Goal: Information Seeking & Learning: Learn about a topic

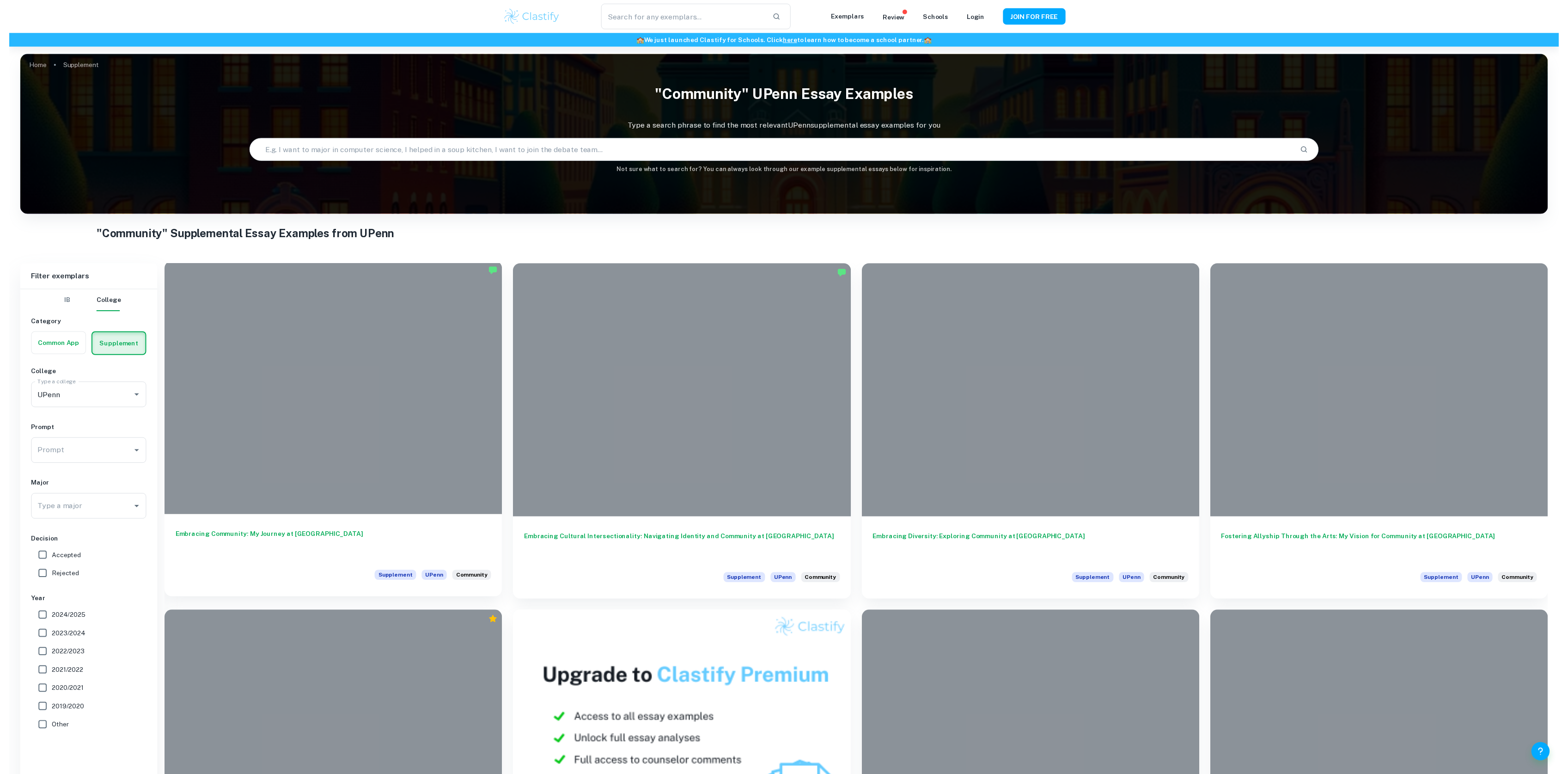
scroll to position [123, 0]
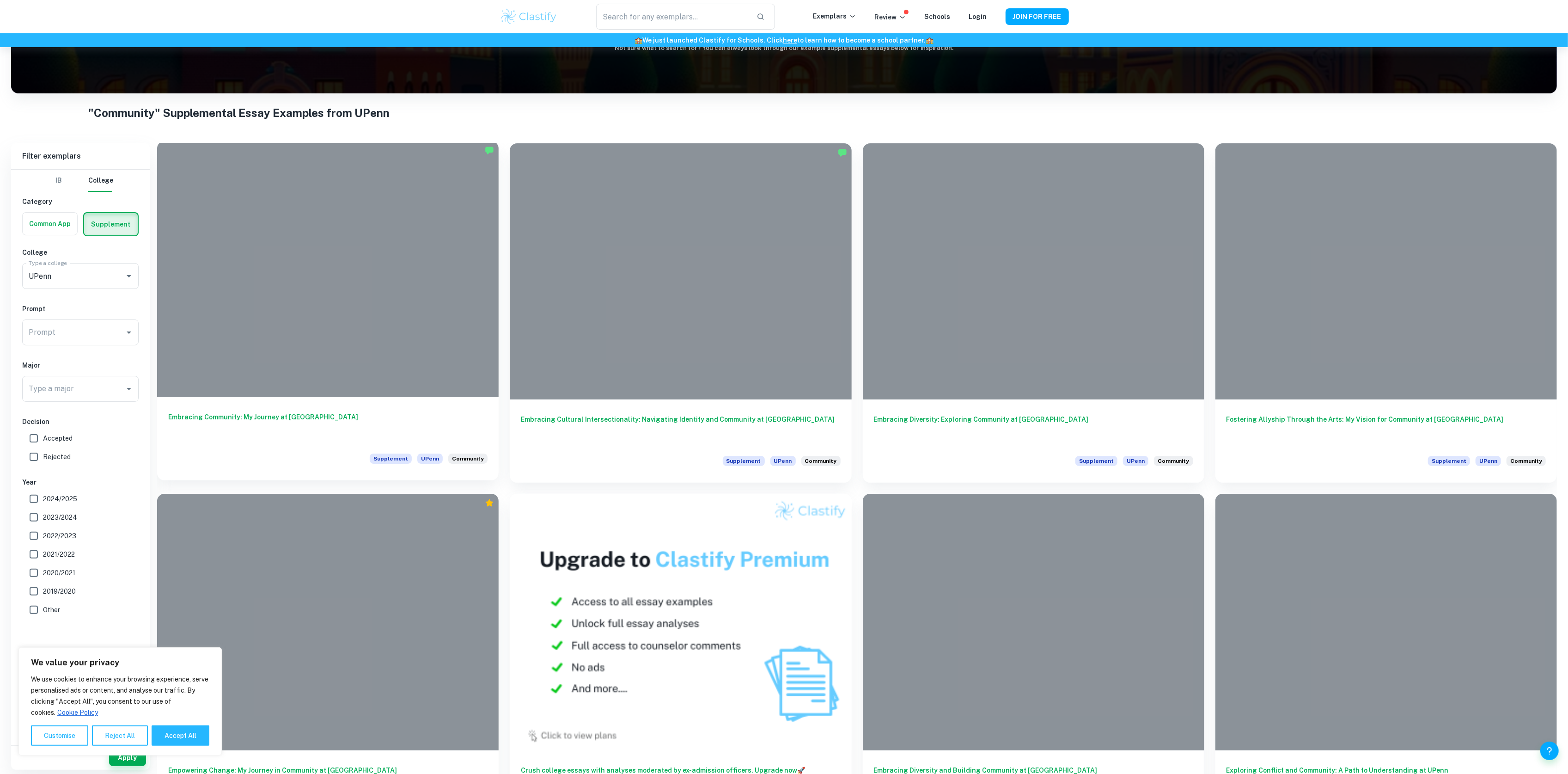
click at [315, 352] on div at bounding box center [327, 269] width 341 height 256
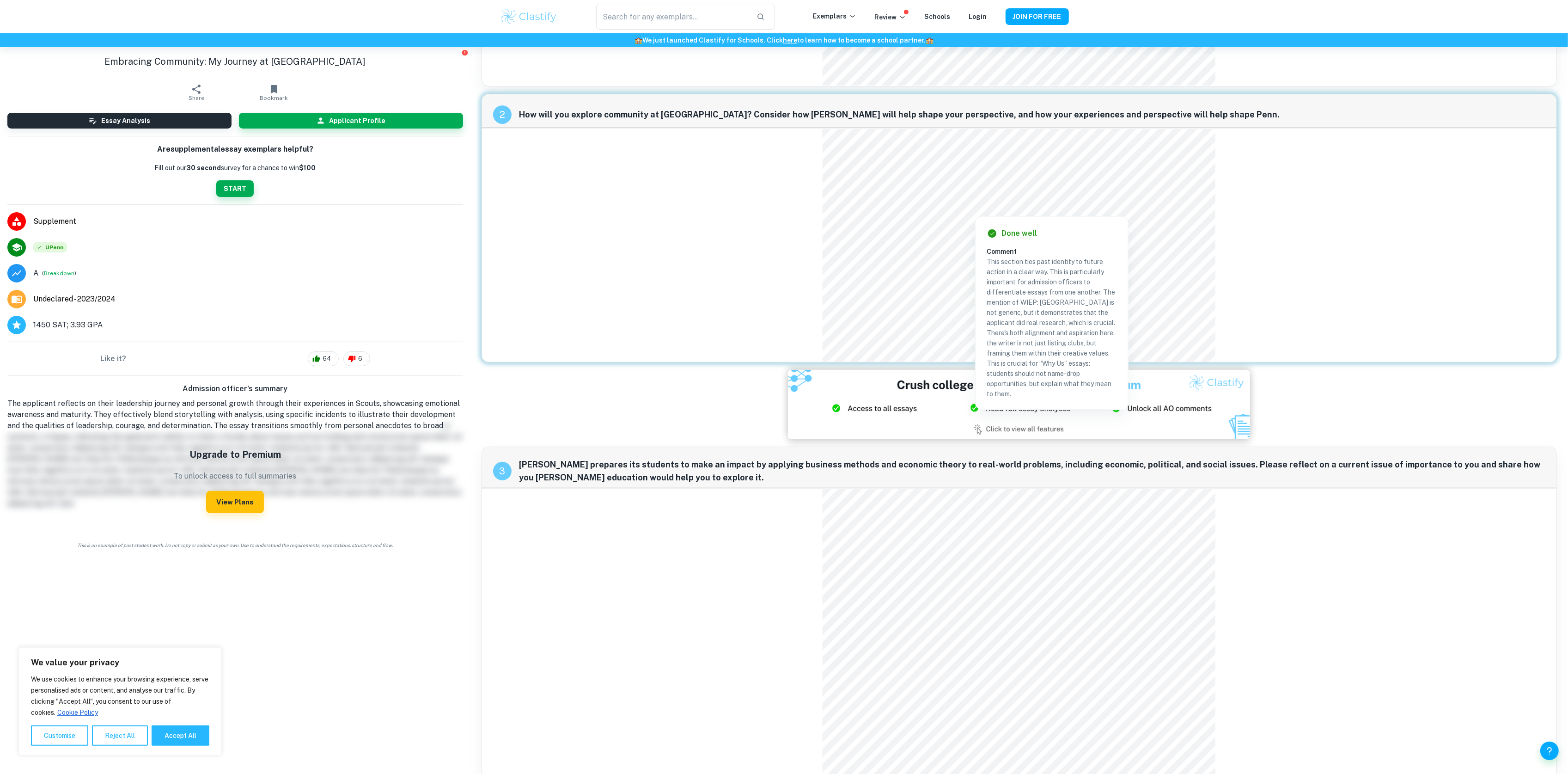
scroll to position [272, 0]
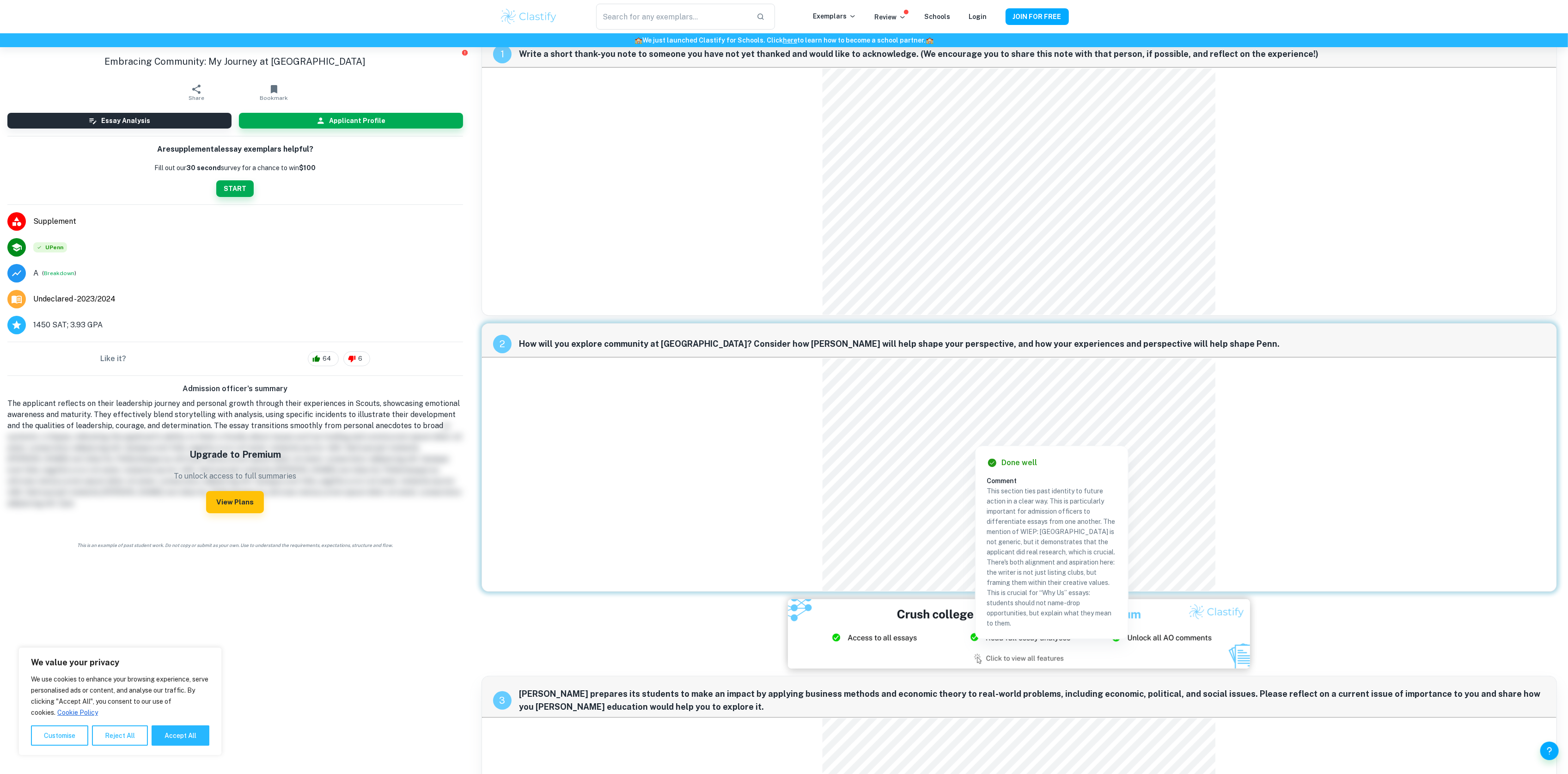
click at [1293, 538] on div "2 How will you explore community at [GEOGRAPHIC_DATA]? Consider how [PERSON_NAM…" at bounding box center [1019, 457] width 1076 height 269
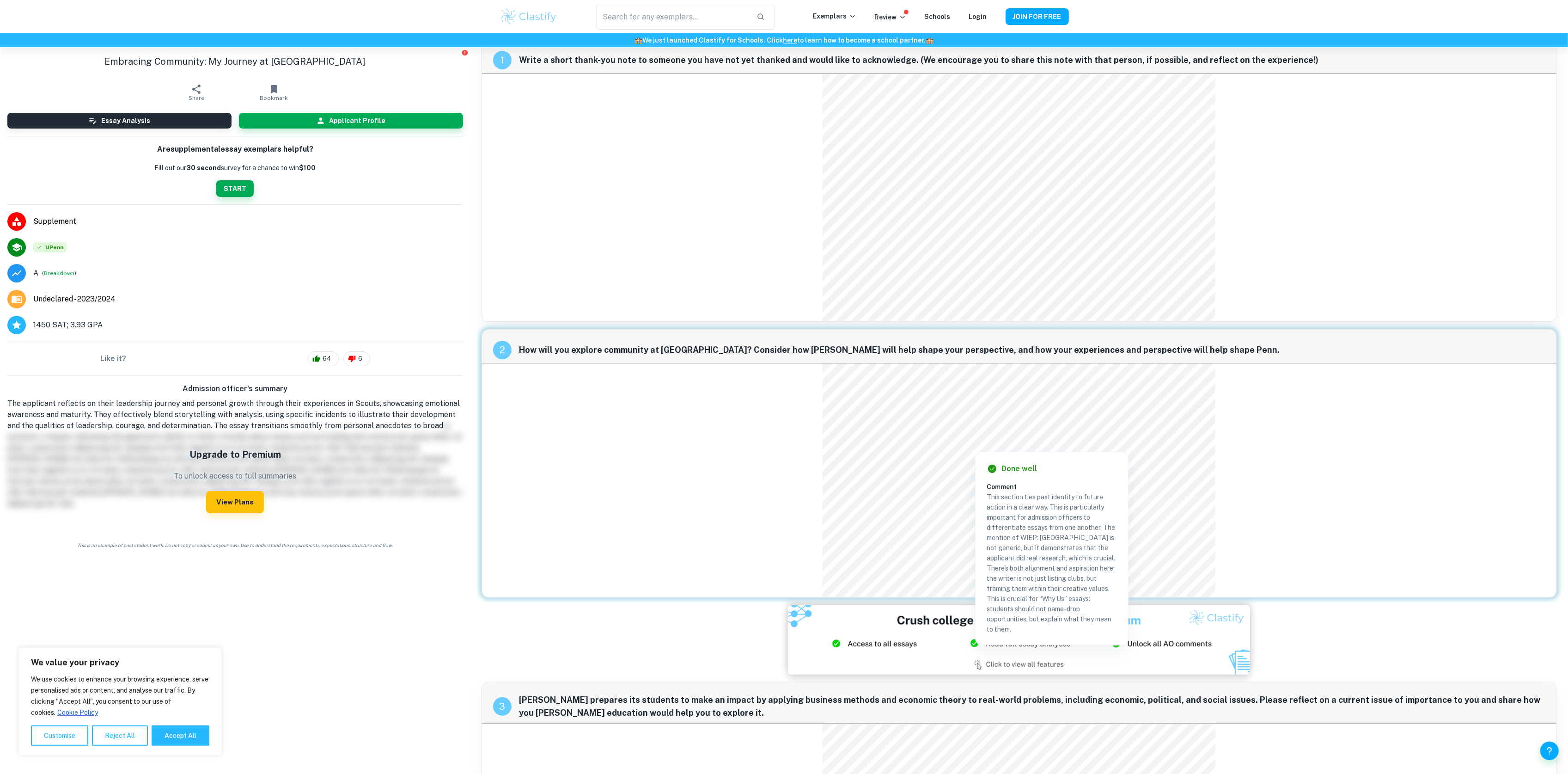
scroll to position [0, 0]
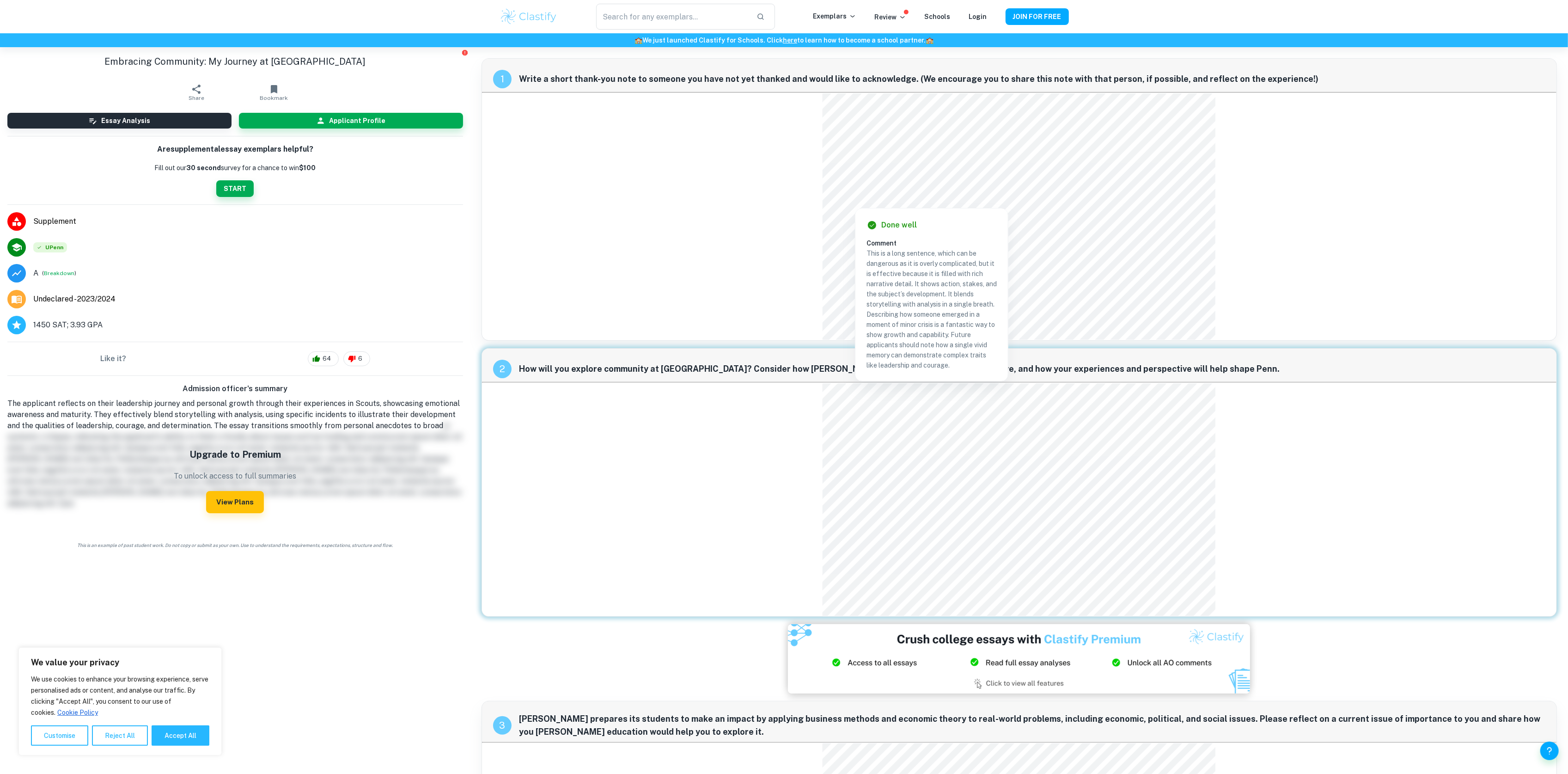
click at [1279, 209] on div "1 Write a short thank-you note to someone you have not yet thanked and would li…" at bounding box center [1019, 200] width 1076 height 283
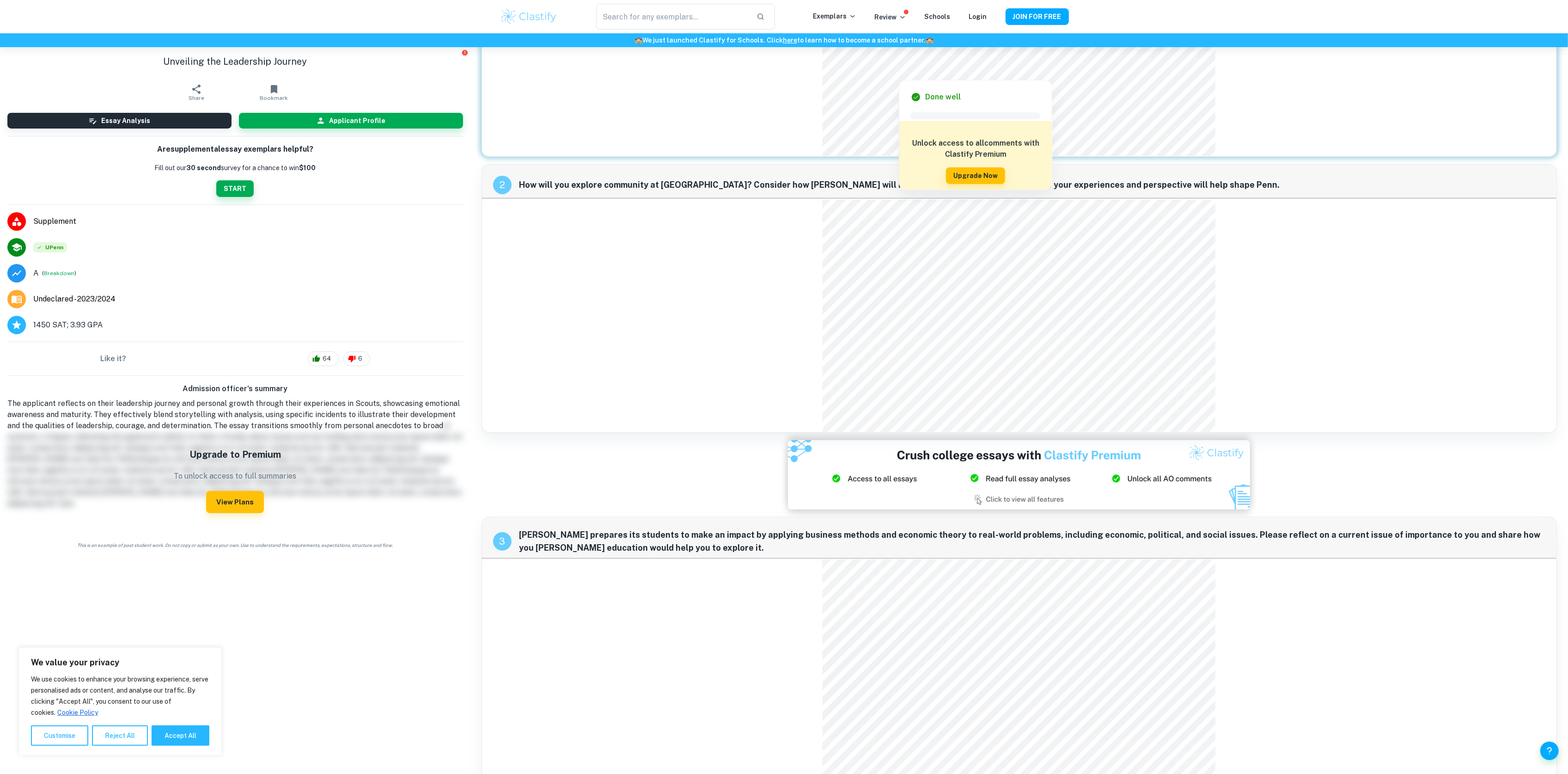
scroll to position [87, 0]
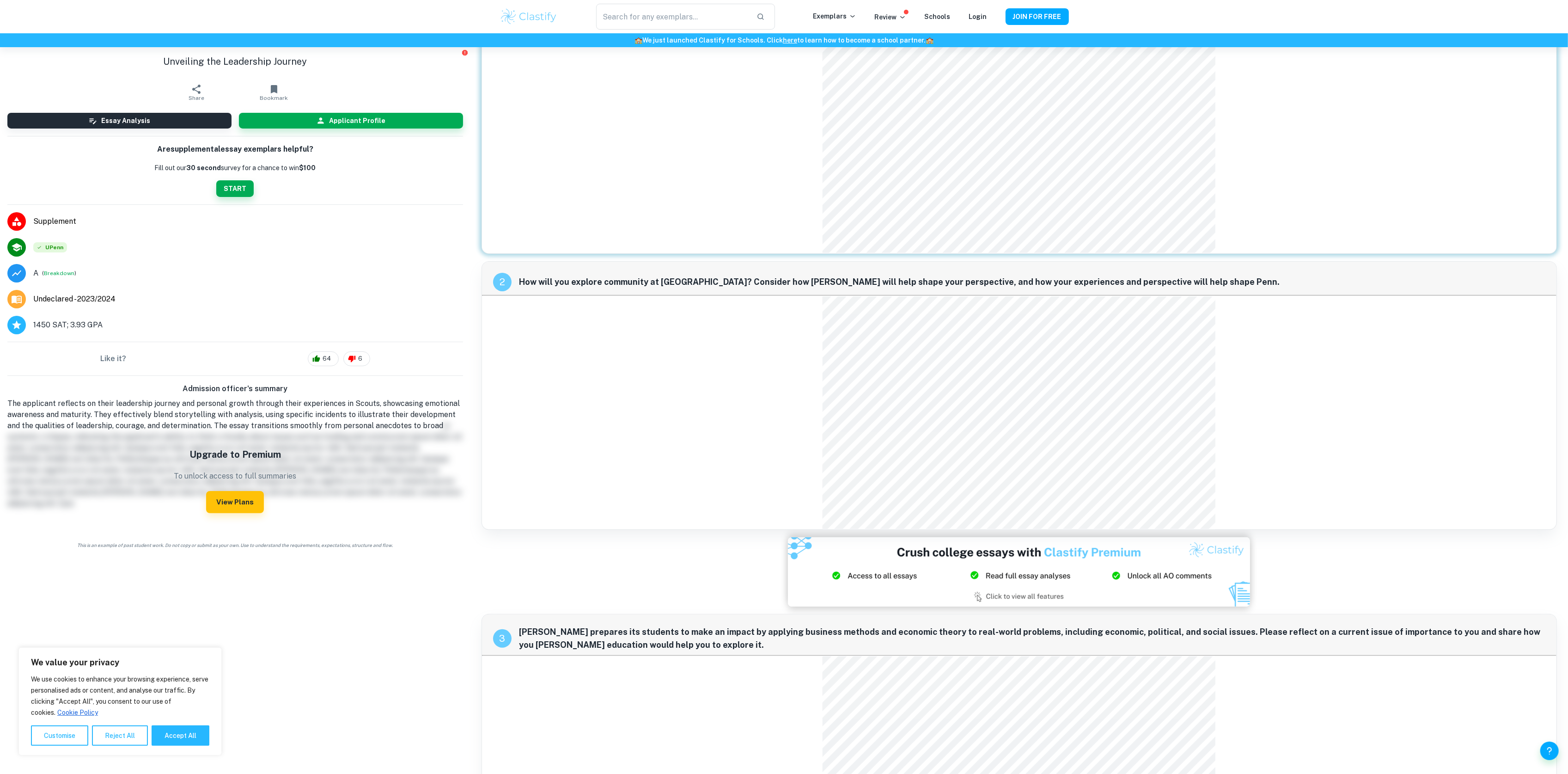
drag, startPoint x: 814, startPoint y: 346, endPoint x: 761, endPoint y: 401, distance: 76.4
click at [762, 403] on div "2 How will you explore community at [GEOGRAPHIC_DATA]? Consider how [PERSON_NAM…" at bounding box center [1019, 395] width 1076 height 269
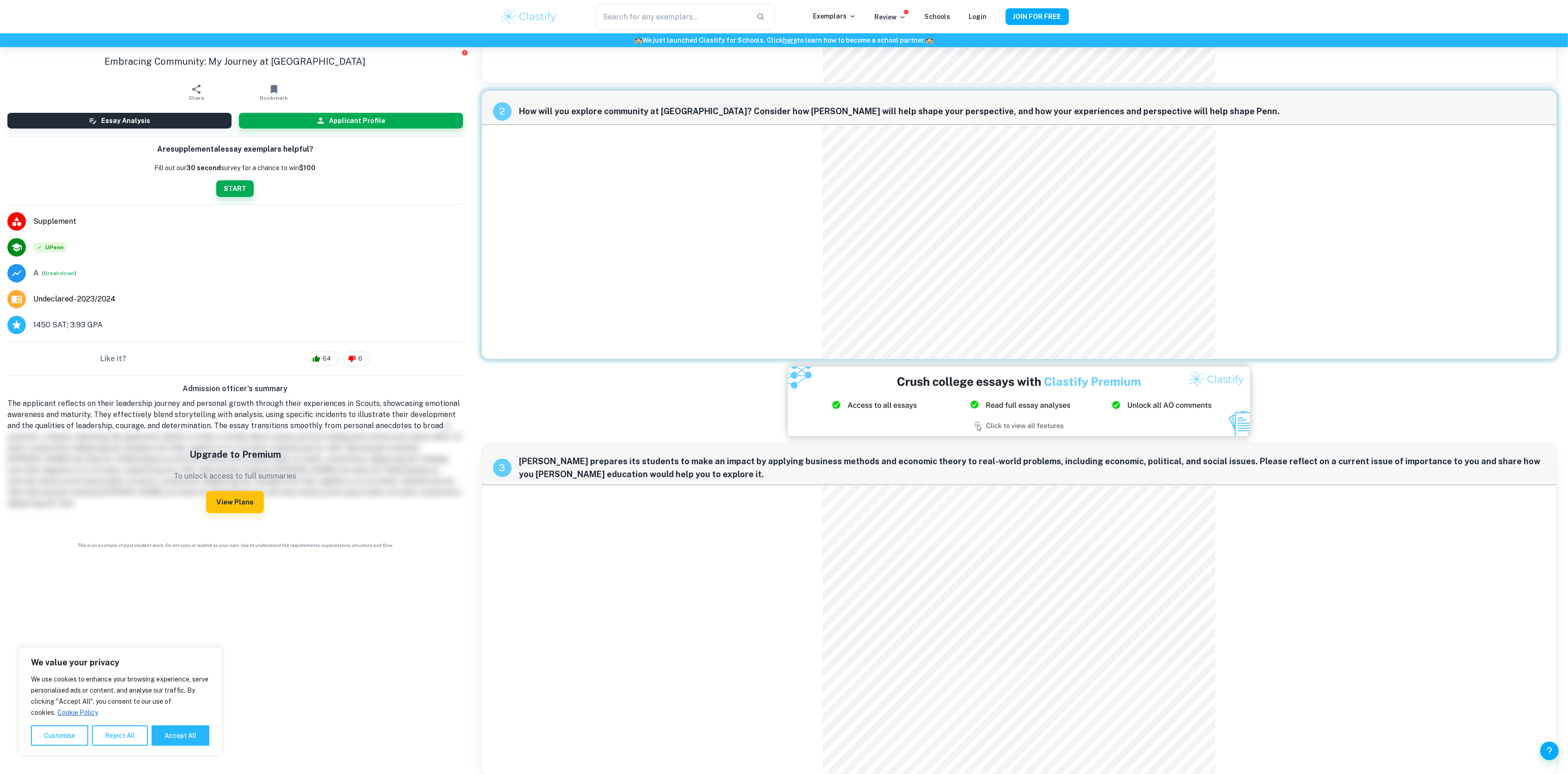
scroll to position [272, 0]
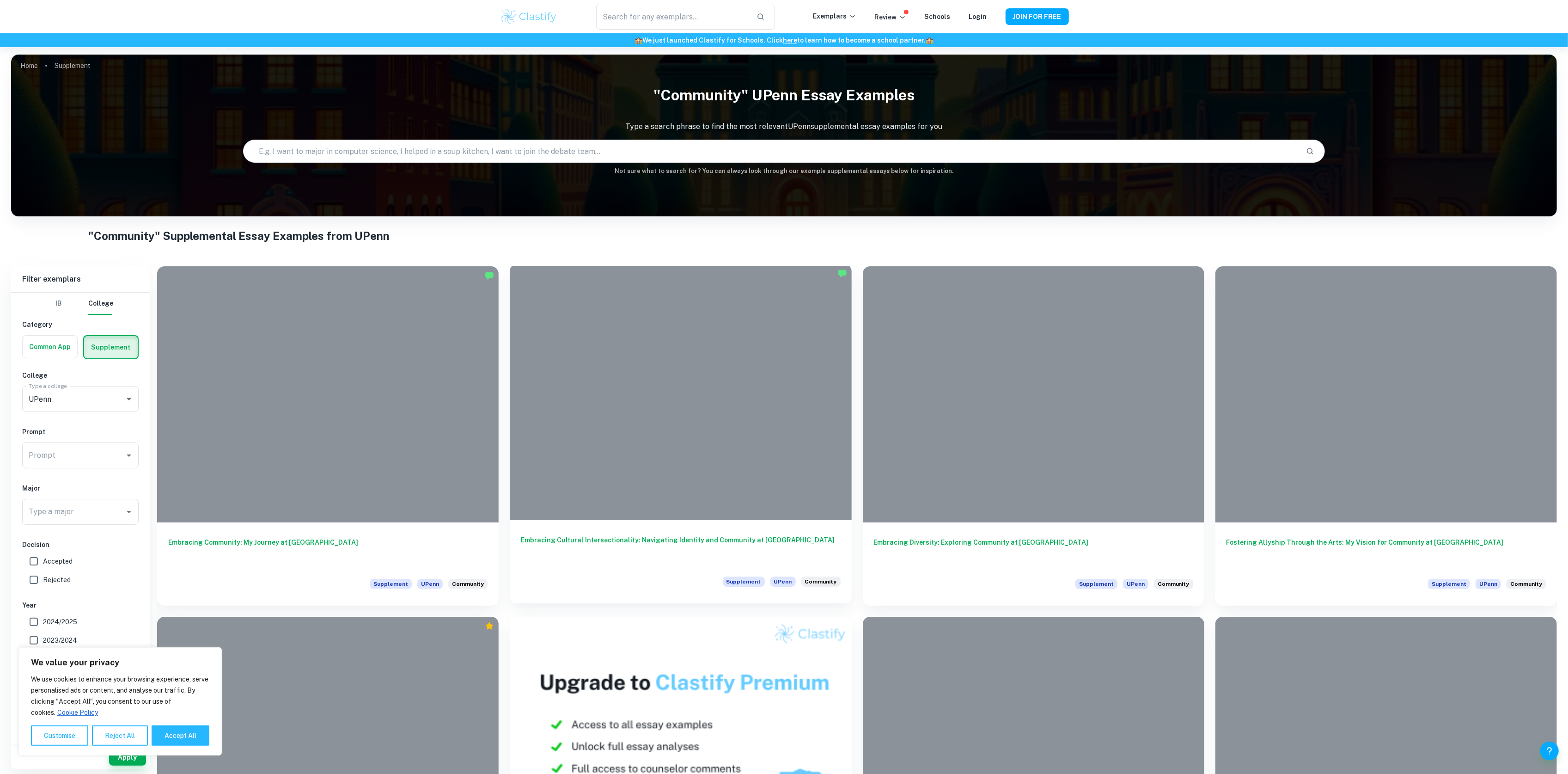
click at [755, 529] on div "Embracing Cultural Intersectionality: Navigating Identity and Community at Penn…" at bounding box center [680, 561] width 341 height 83
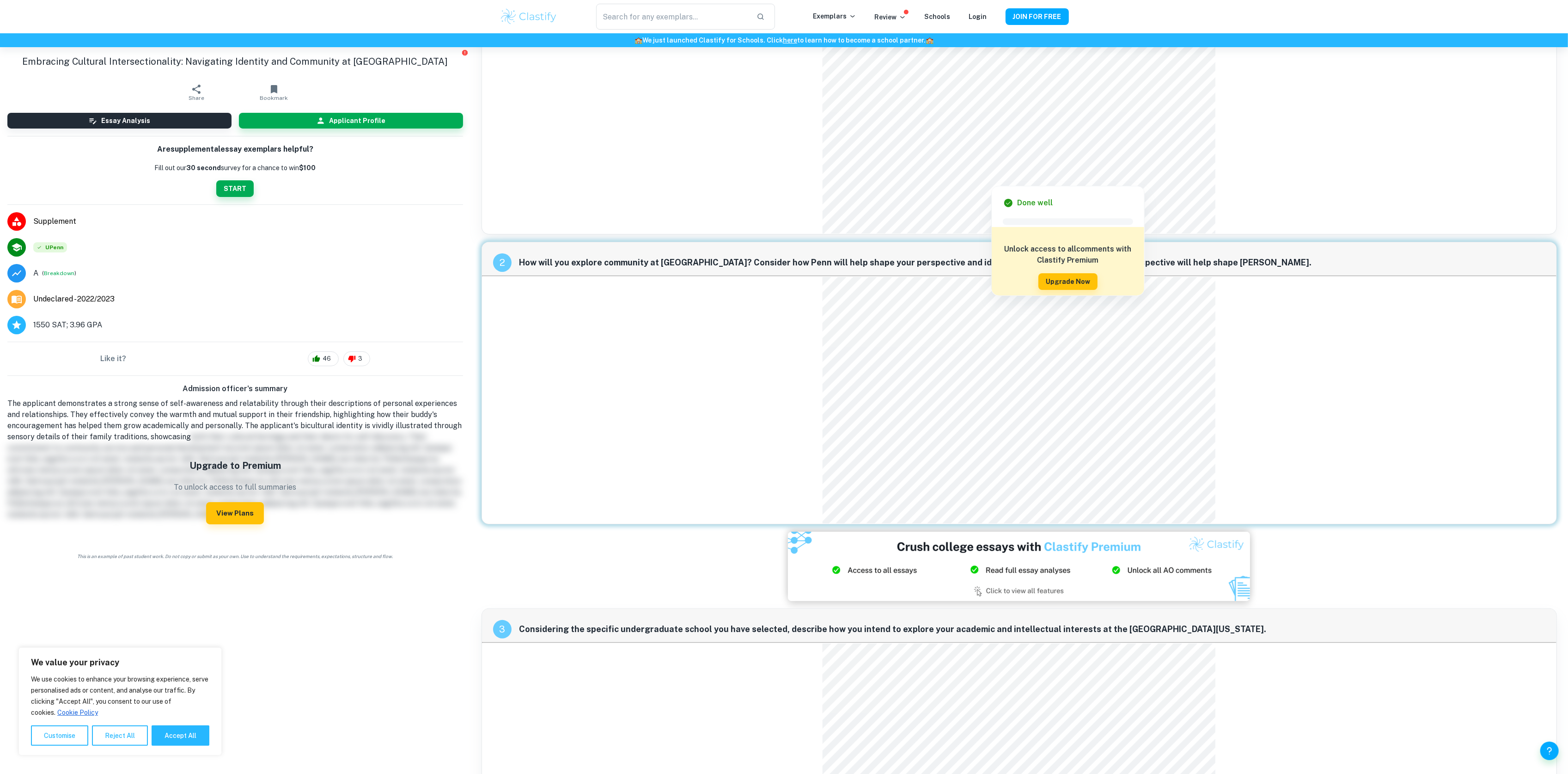
scroll to position [29, 0]
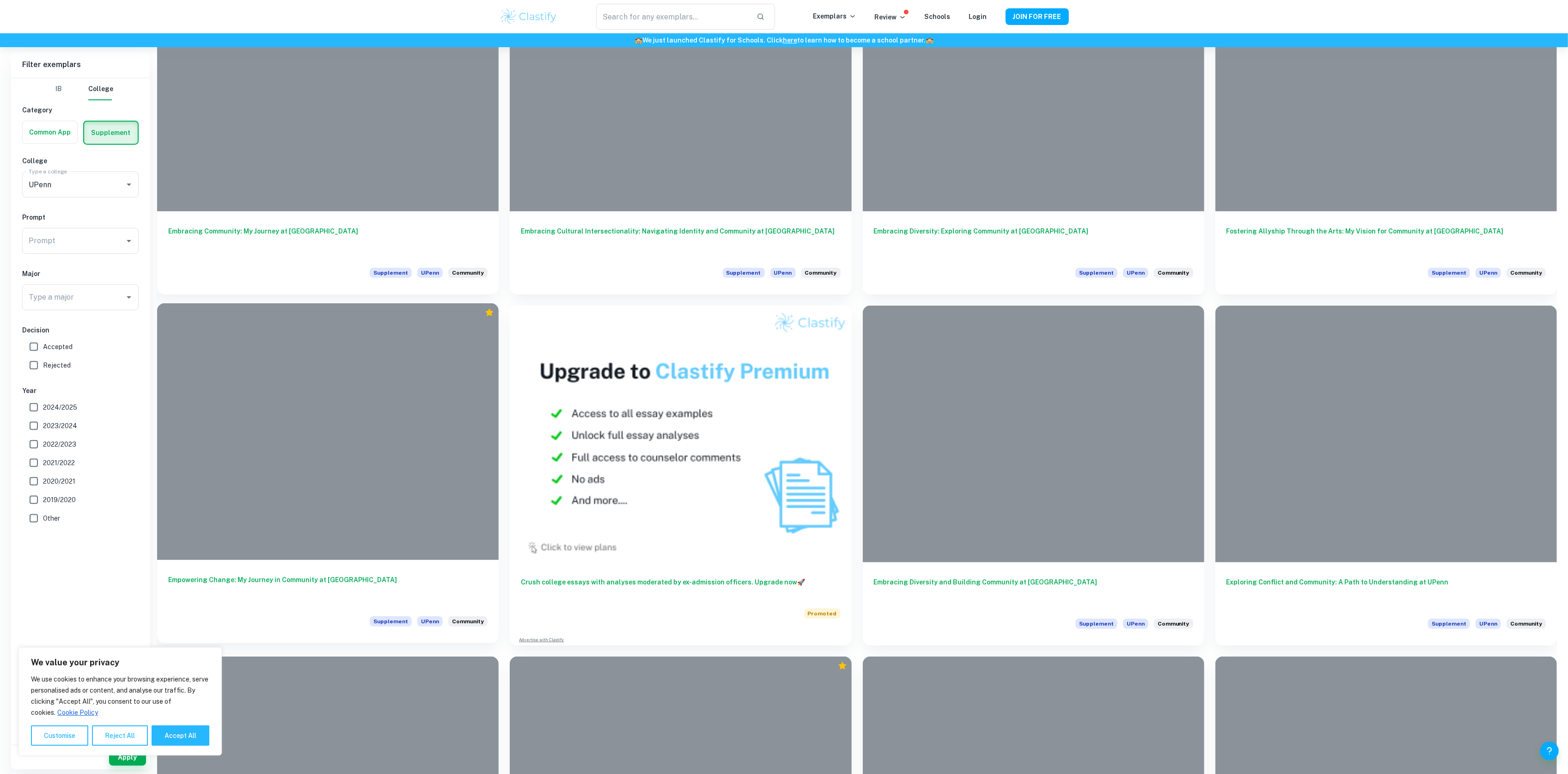
scroll to position [308, 0]
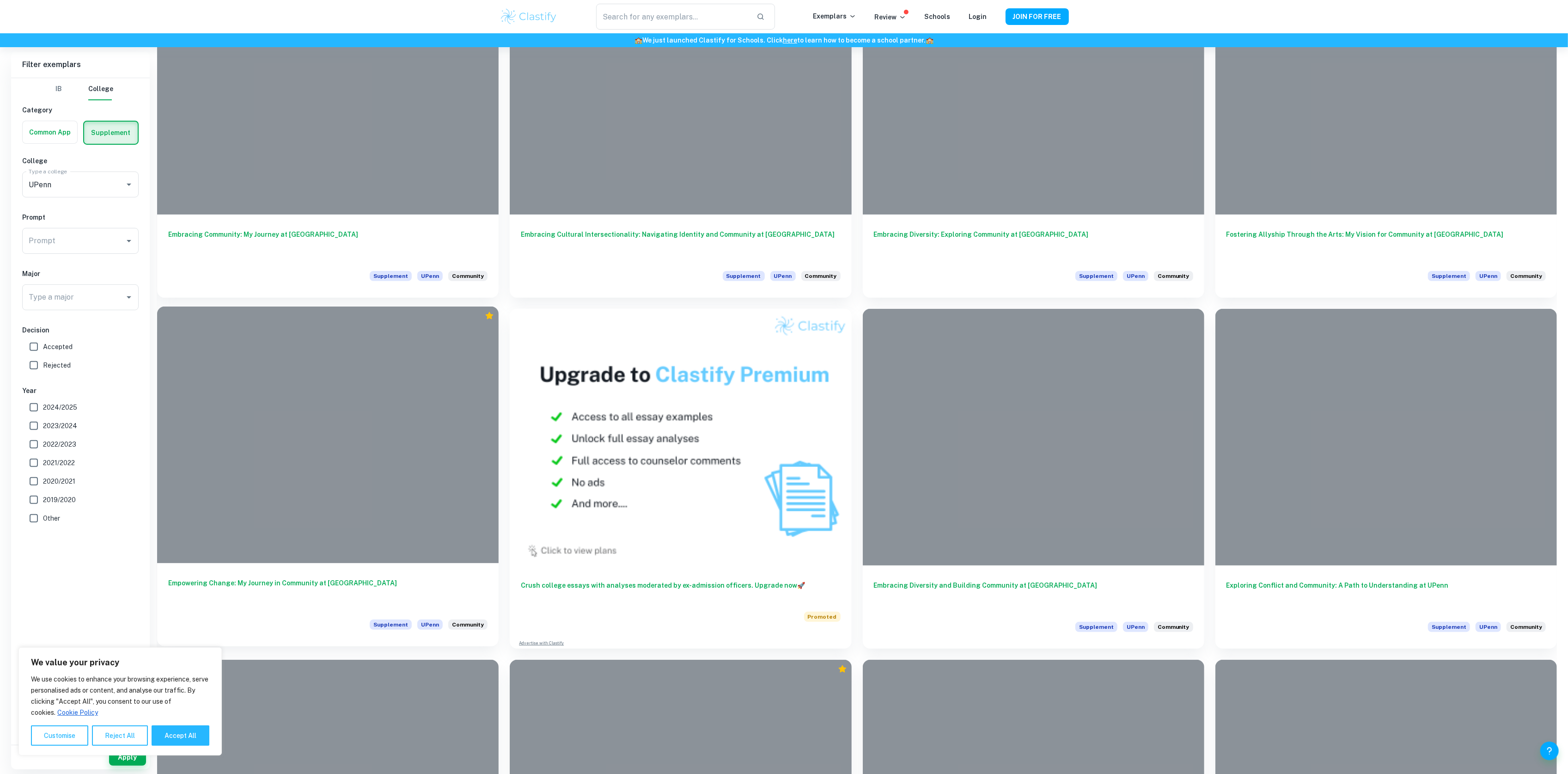
click at [312, 583] on h6 "Empowering Change: My Journey in Community at [GEOGRAPHIC_DATA]" at bounding box center [327, 593] width 320 height 30
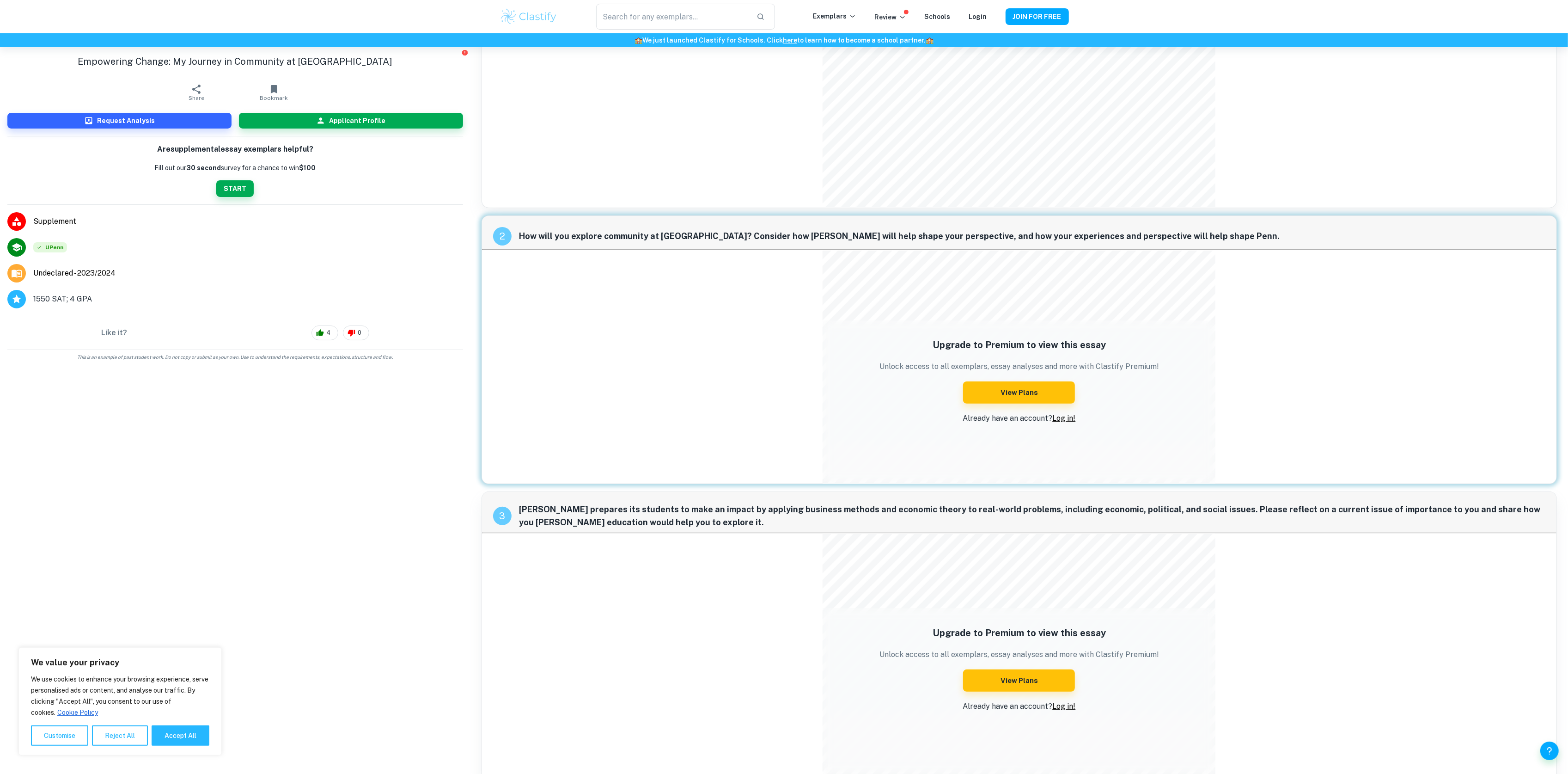
scroll to position [209, 0]
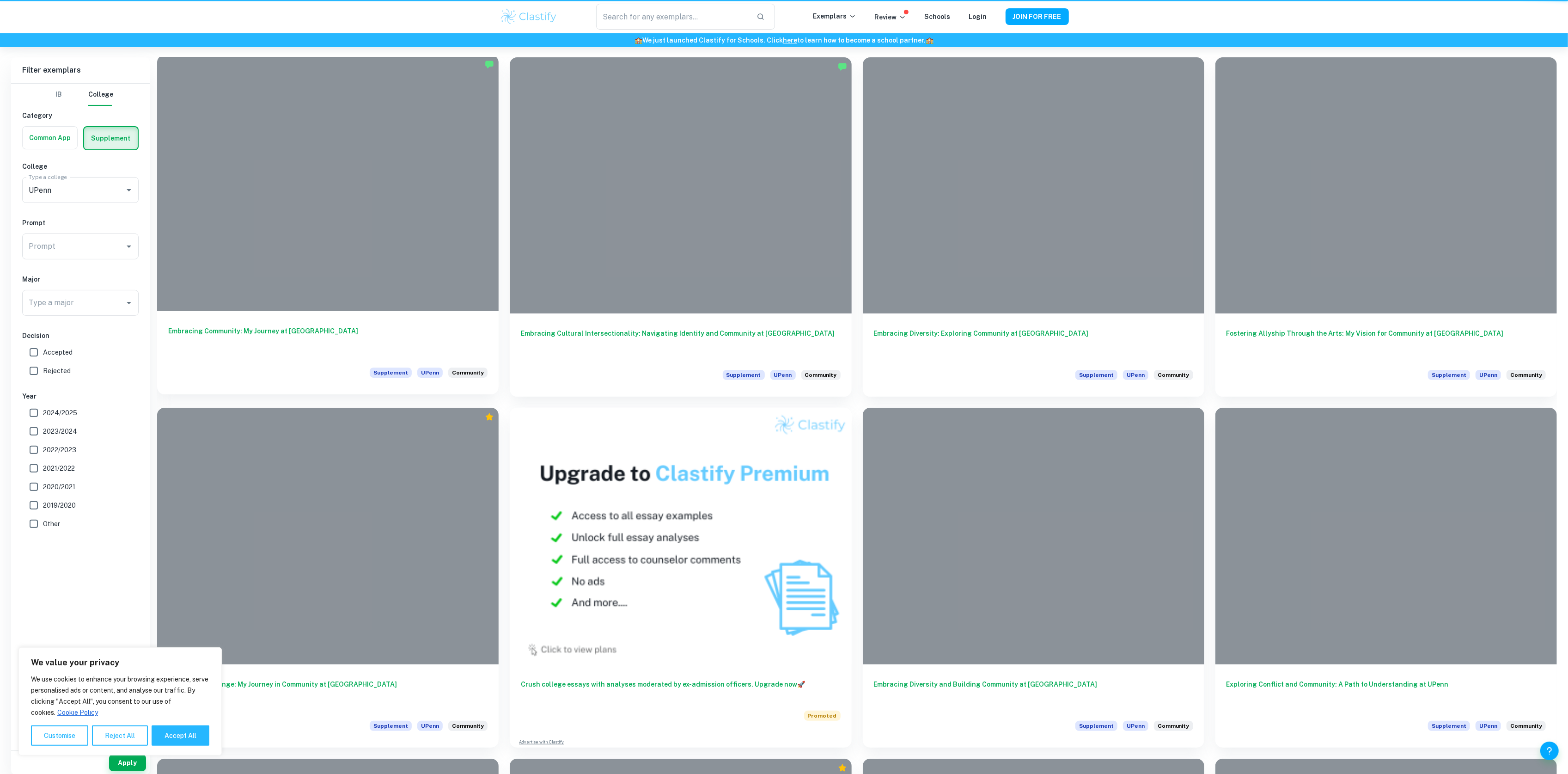
scroll to position [308, 0]
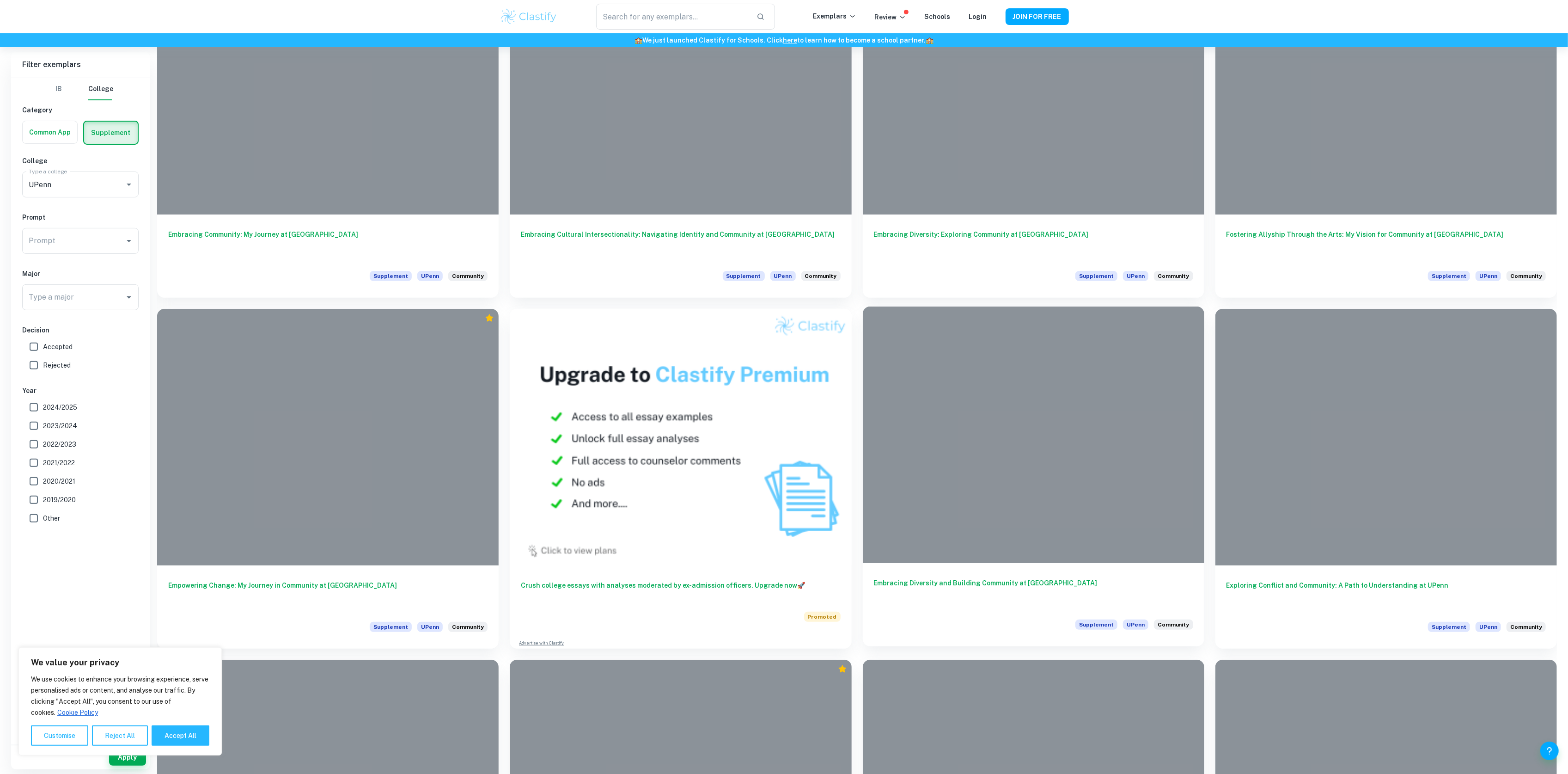
click at [970, 575] on div "Embracing Diversity and Building Community at [GEOGRAPHIC_DATA] Supplement UPen…" at bounding box center [1033, 605] width 341 height 83
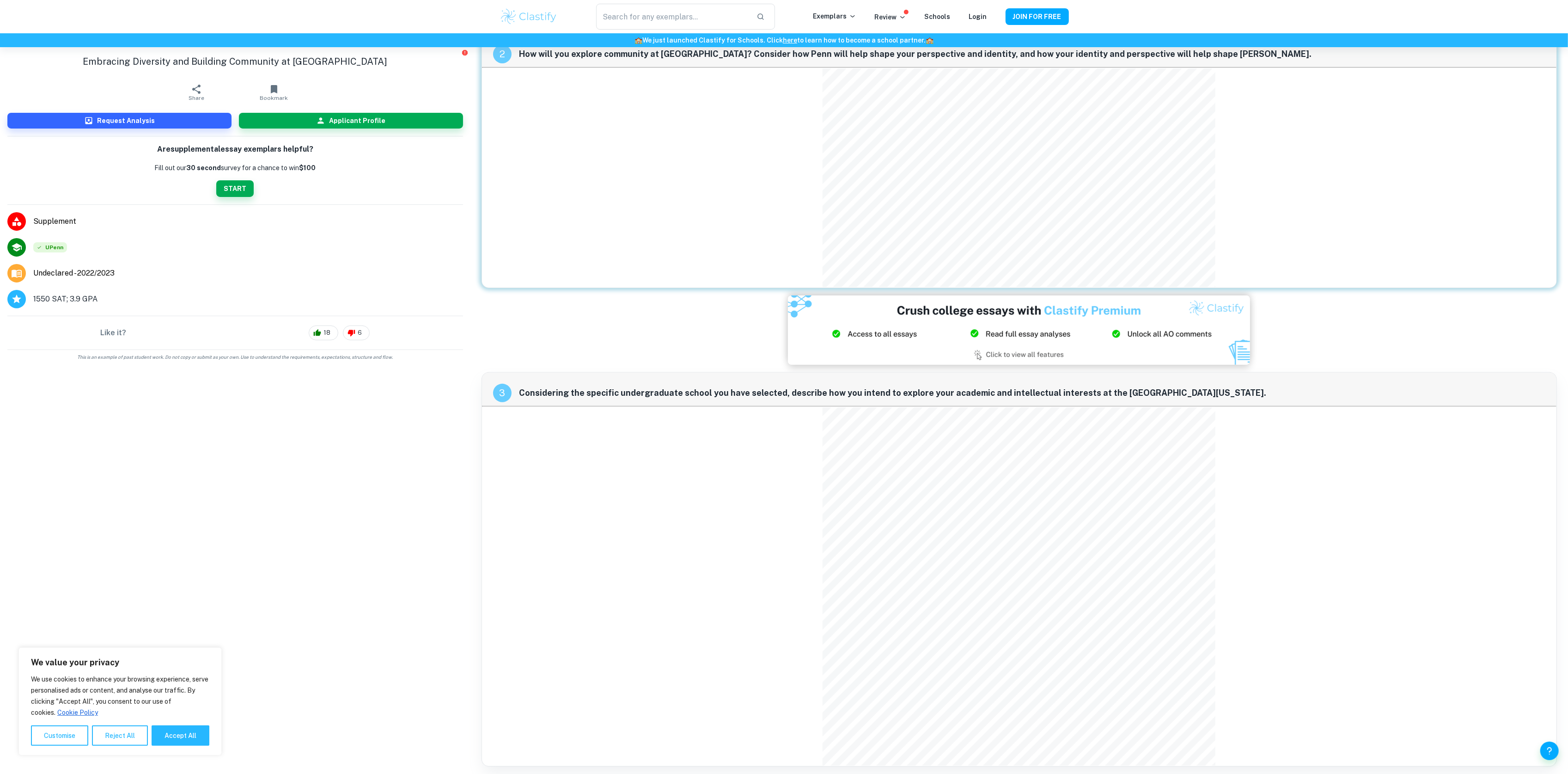
scroll to position [292, 0]
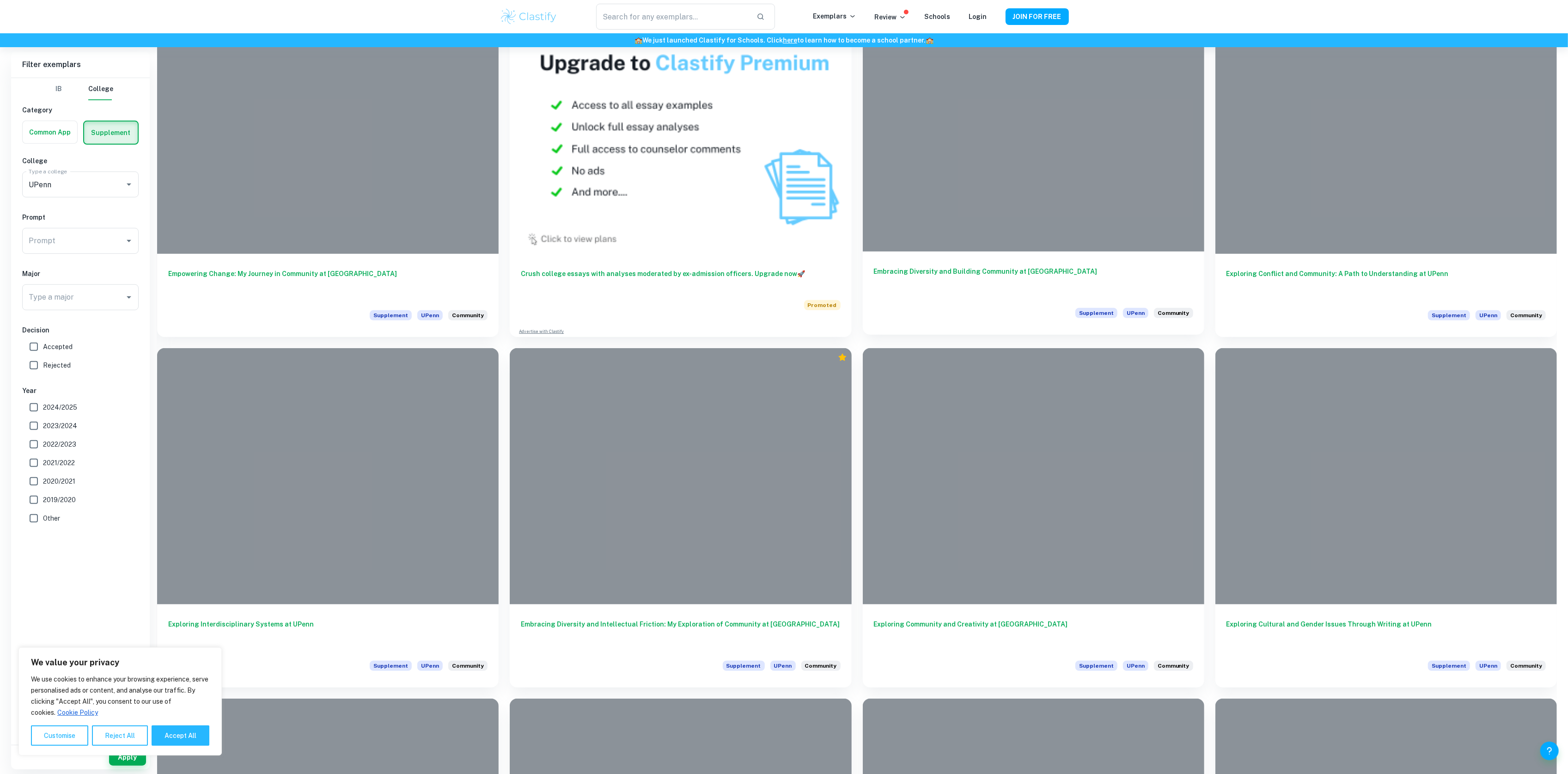
scroll to position [616, 0]
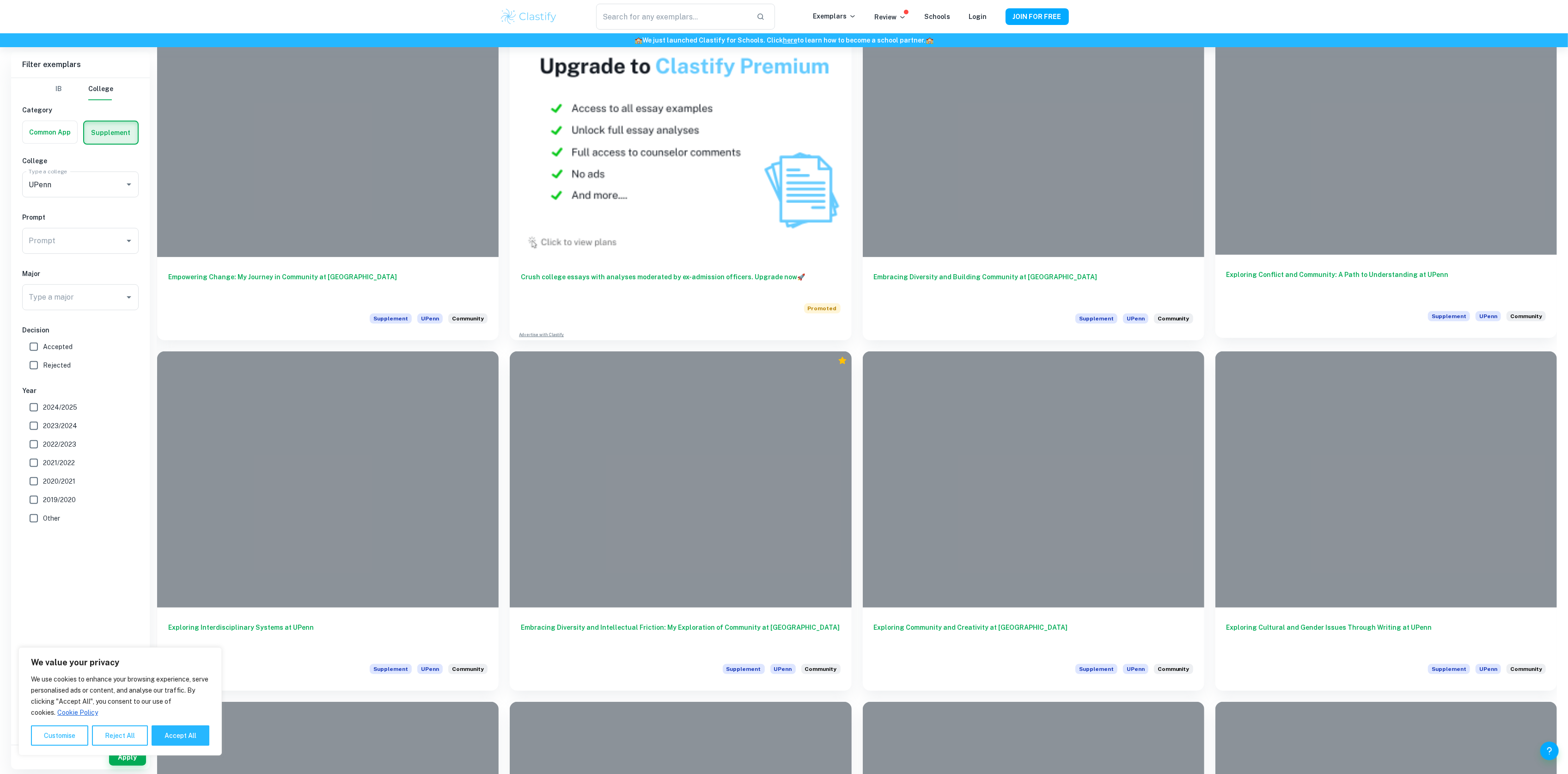
click at [1337, 284] on h6 "Exploring Conflict and Community: A Path to Understanding at UPenn" at bounding box center [1386, 285] width 320 height 30
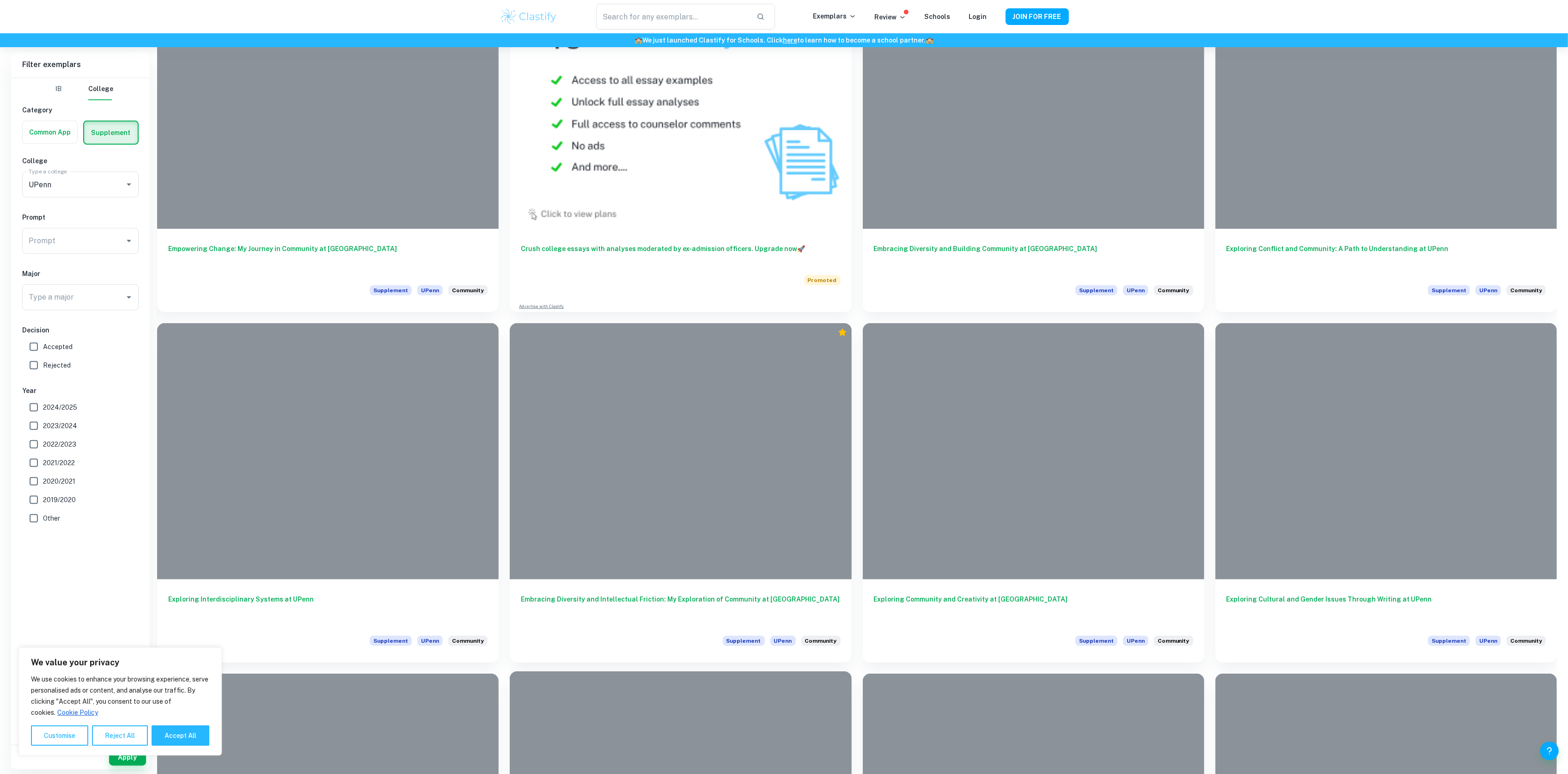
scroll to position [986, 0]
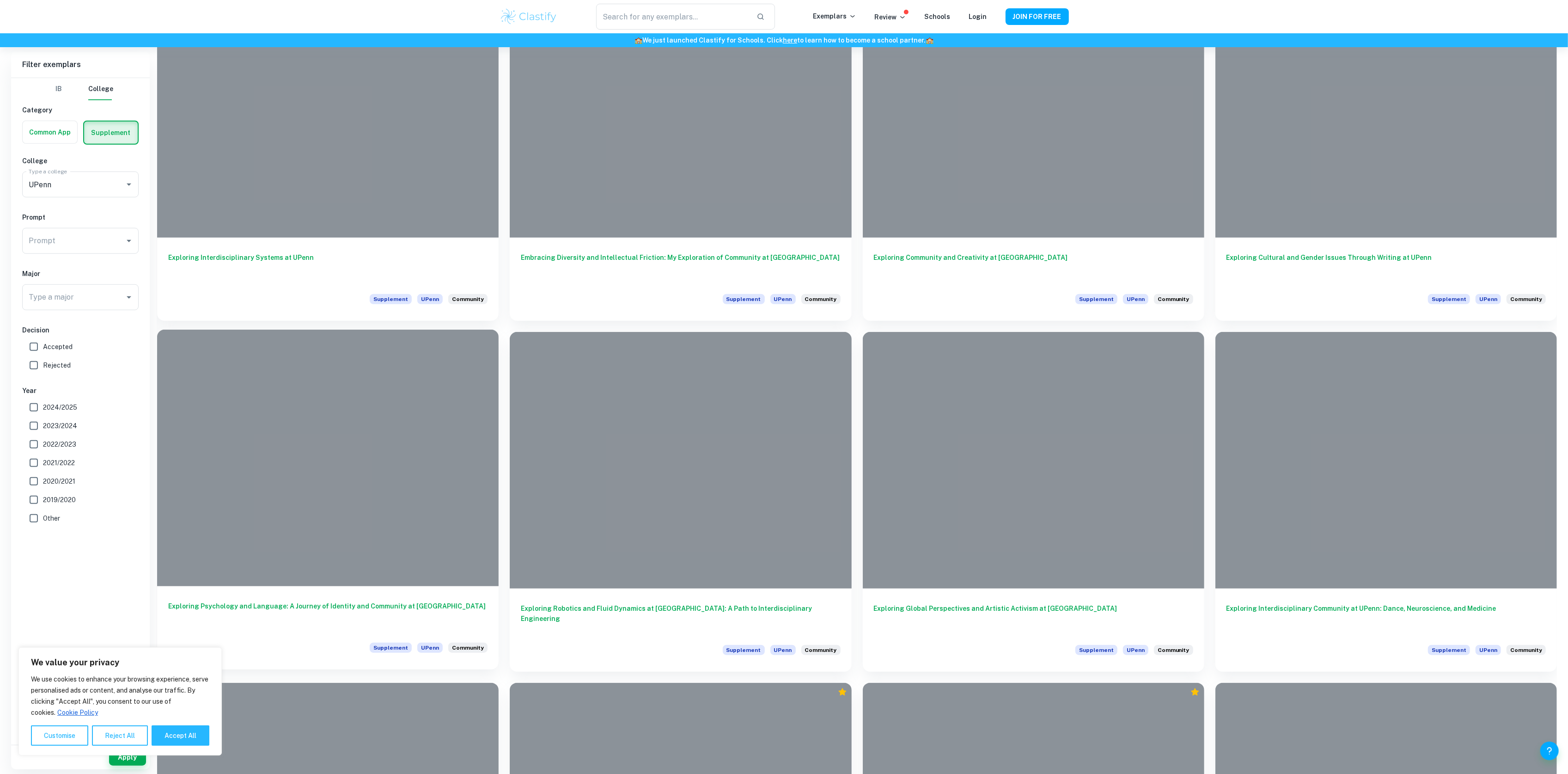
click at [343, 608] on h6 "Exploring Psychology and Language: A Journey of Identity and Community at [GEOG…" at bounding box center [327, 616] width 320 height 30
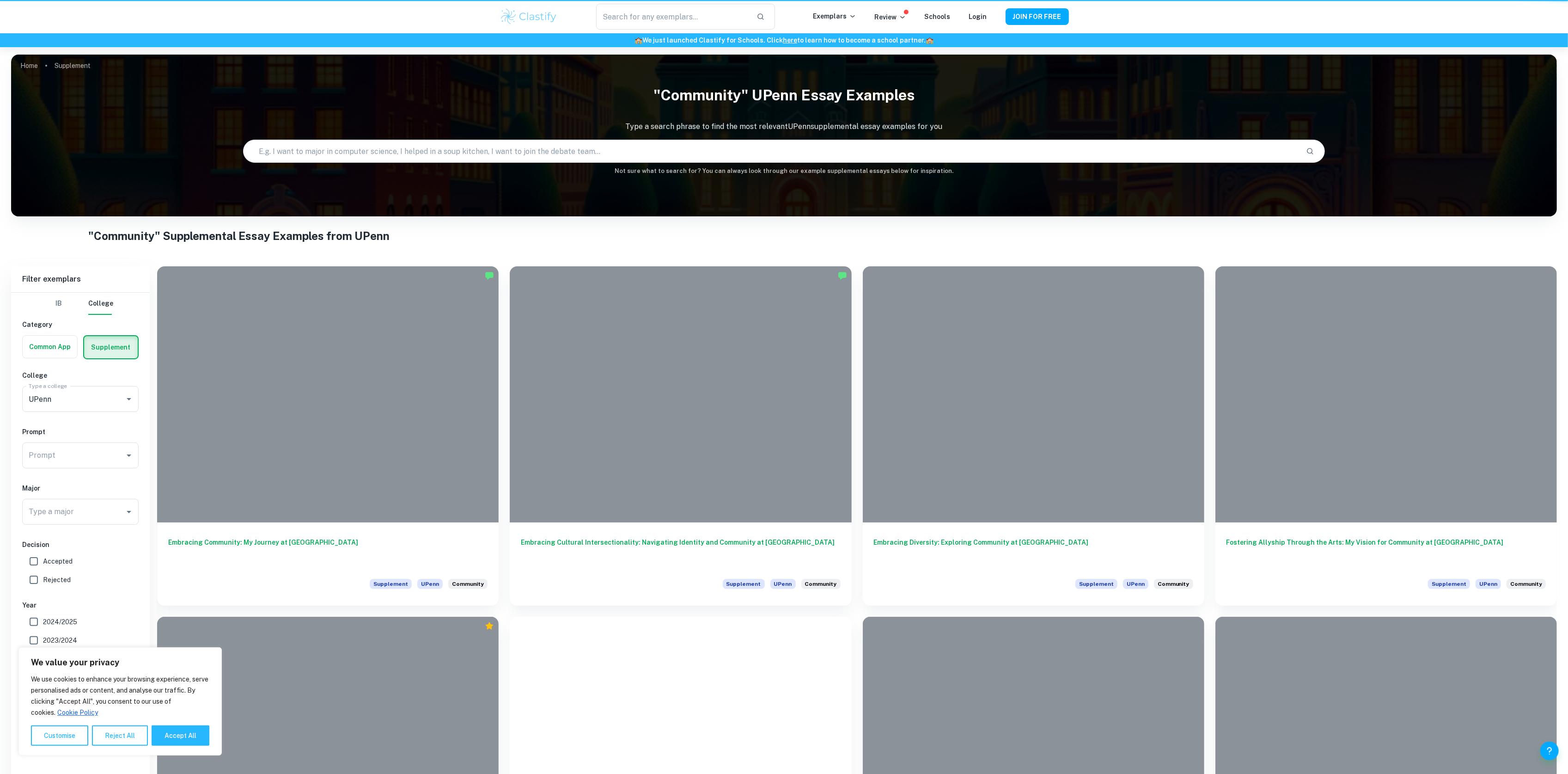
scroll to position [986, 0]
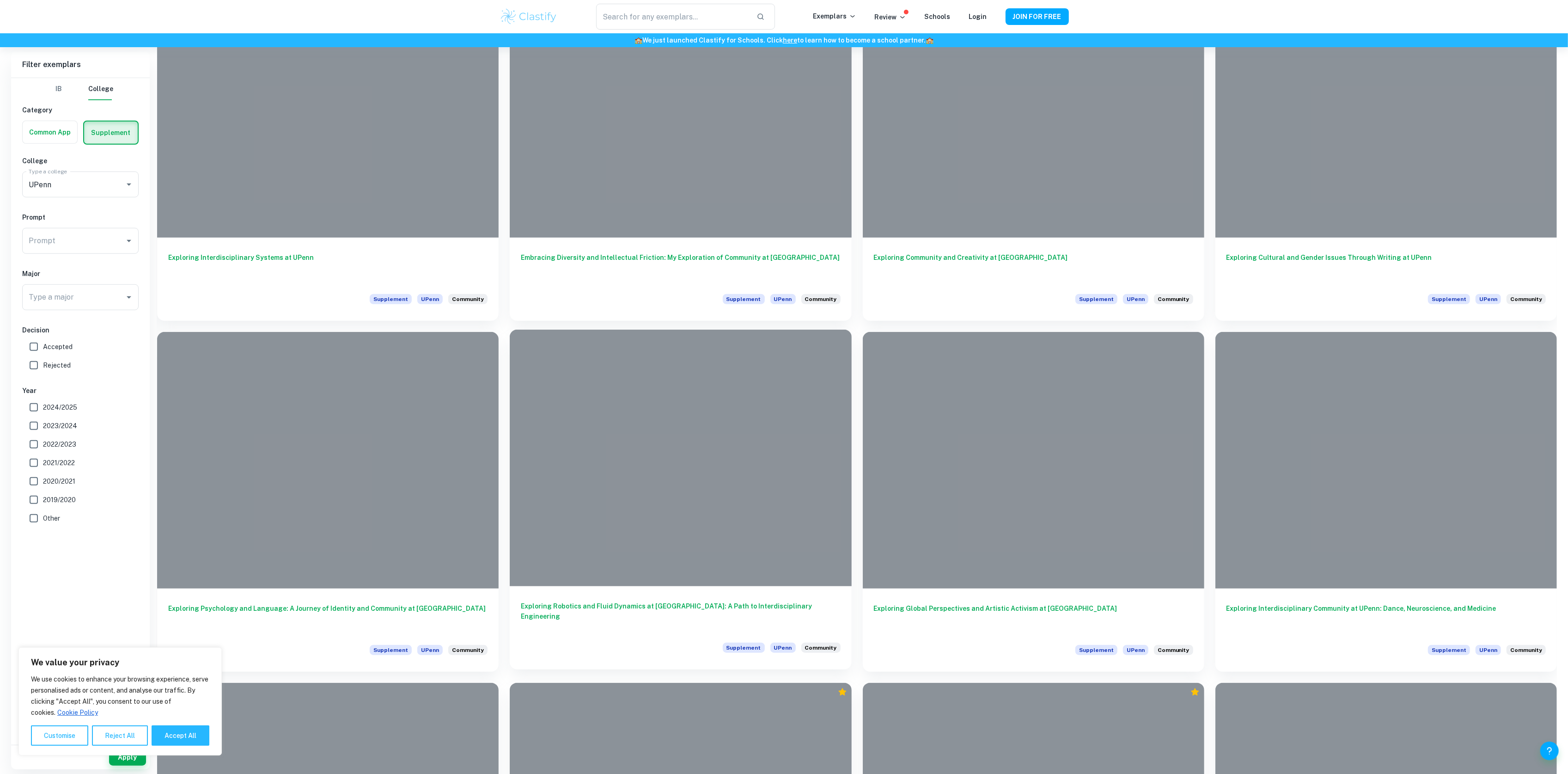
click at [688, 608] on h6 "Exploring Robotics and Fluid Dynamics at [GEOGRAPHIC_DATA]: A Path to Interdisc…" at bounding box center [681, 616] width 320 height 30
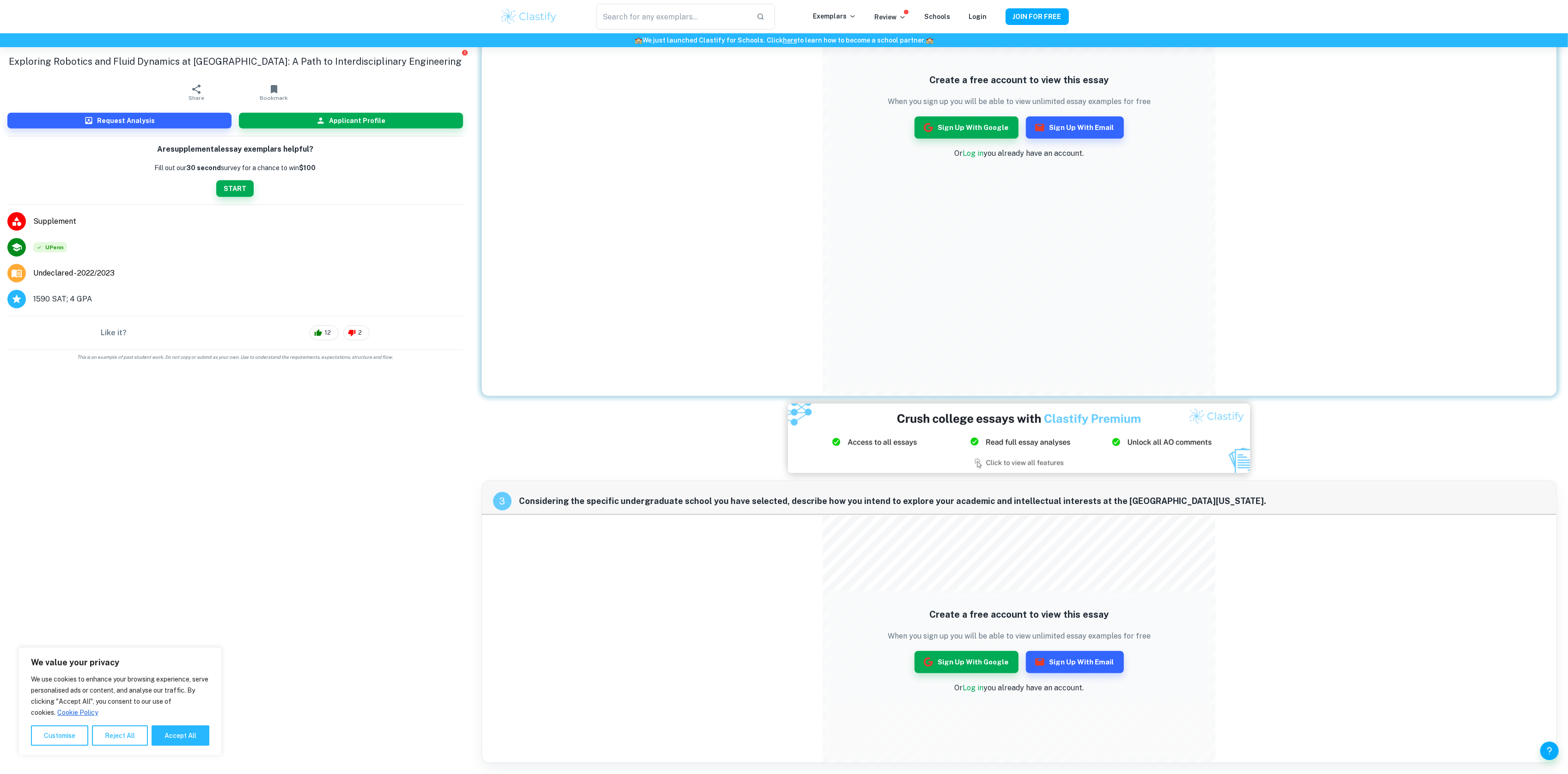
scroll to position [487, 0]
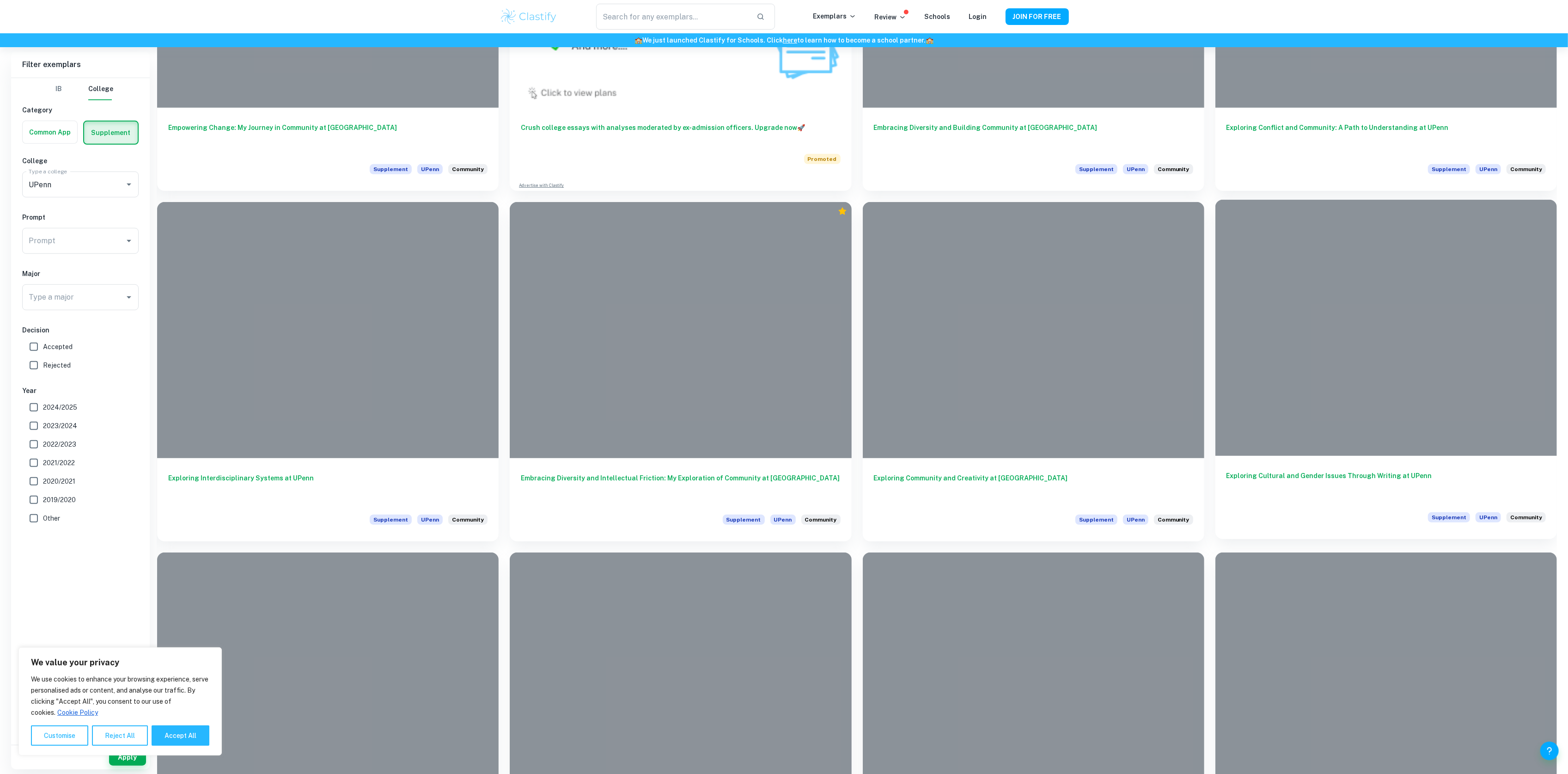
scroll to position [616, 0]
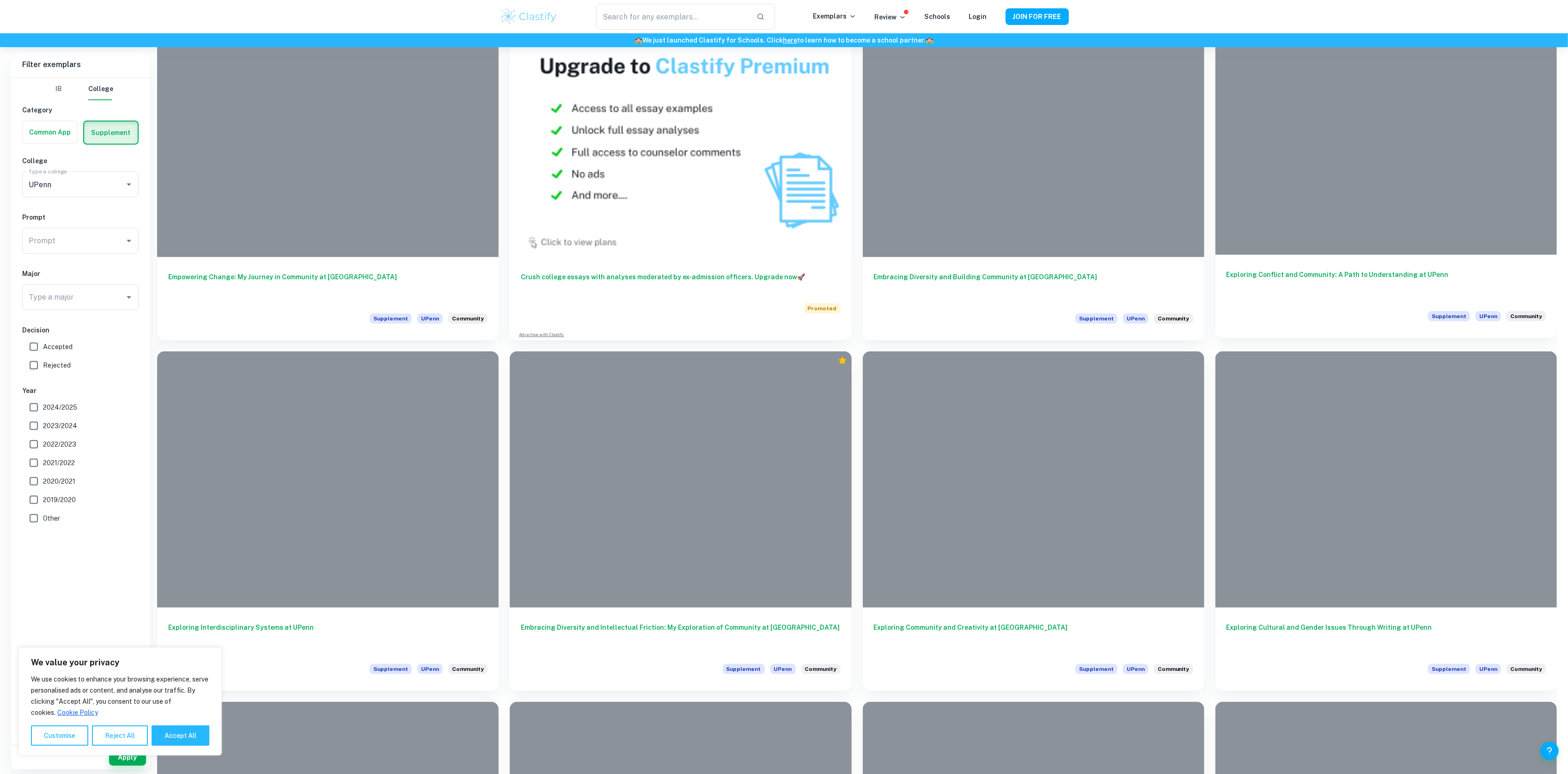
click at [1366, 275] on h6 "Exploring Conflict and Community: A Path to Understanding at UPenn" at bounding box center [1386, 285] width 320 height 30
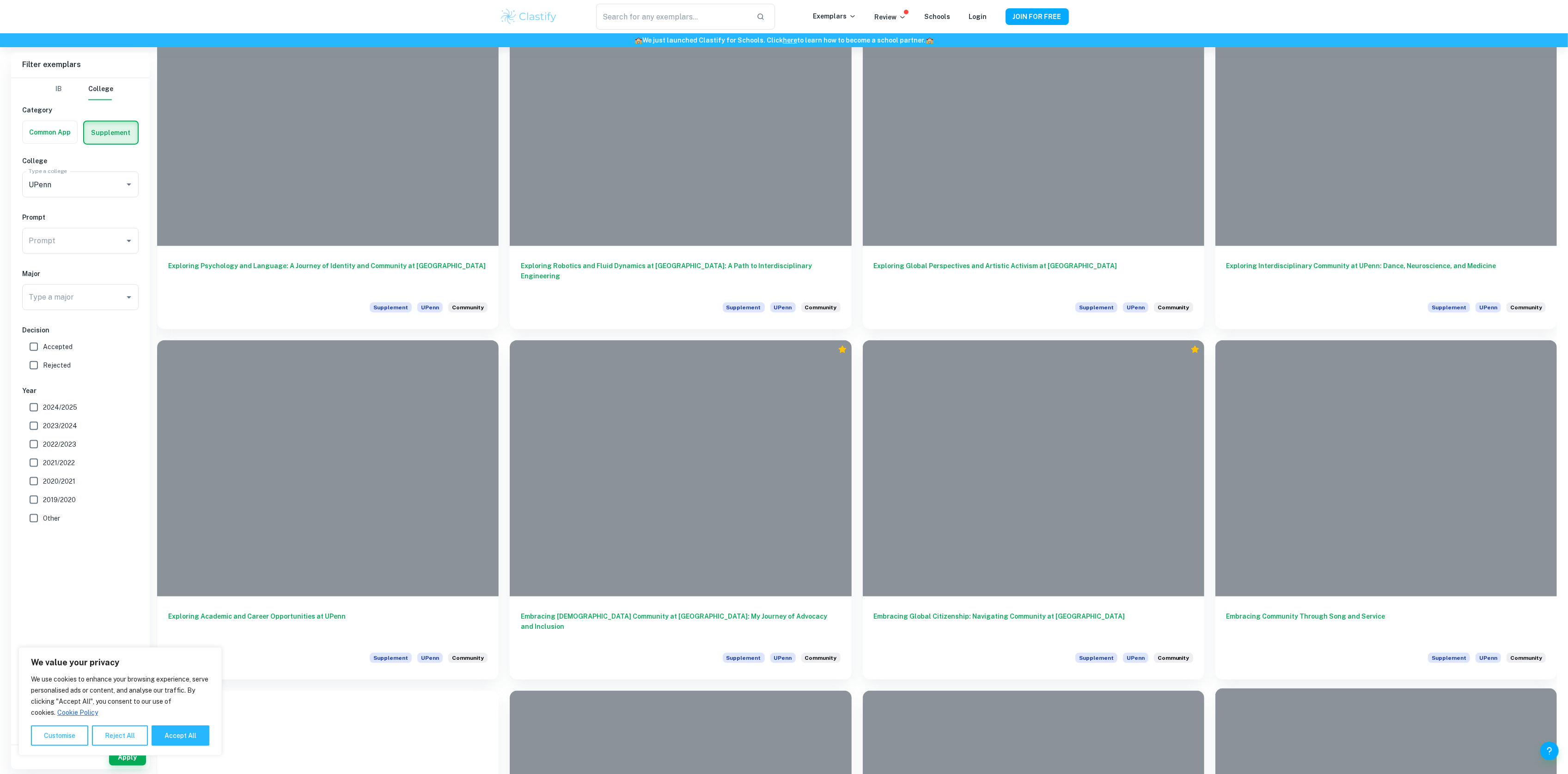
scroll to position [1602, 0]
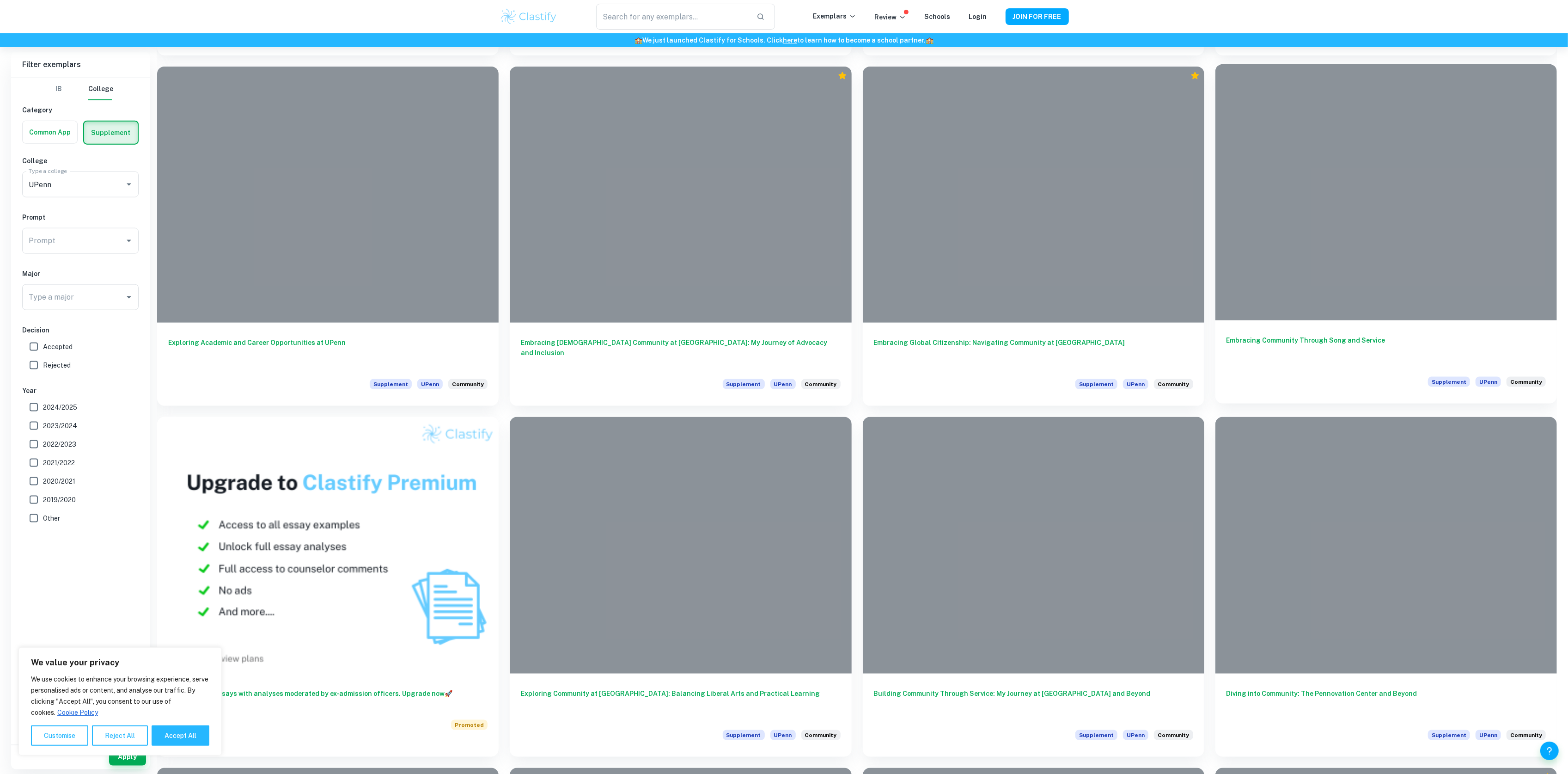
click at [1327, 341] on h6 "Embracing Community Through Song and Service" at bounding box center [1386, 350] width 320 height 30
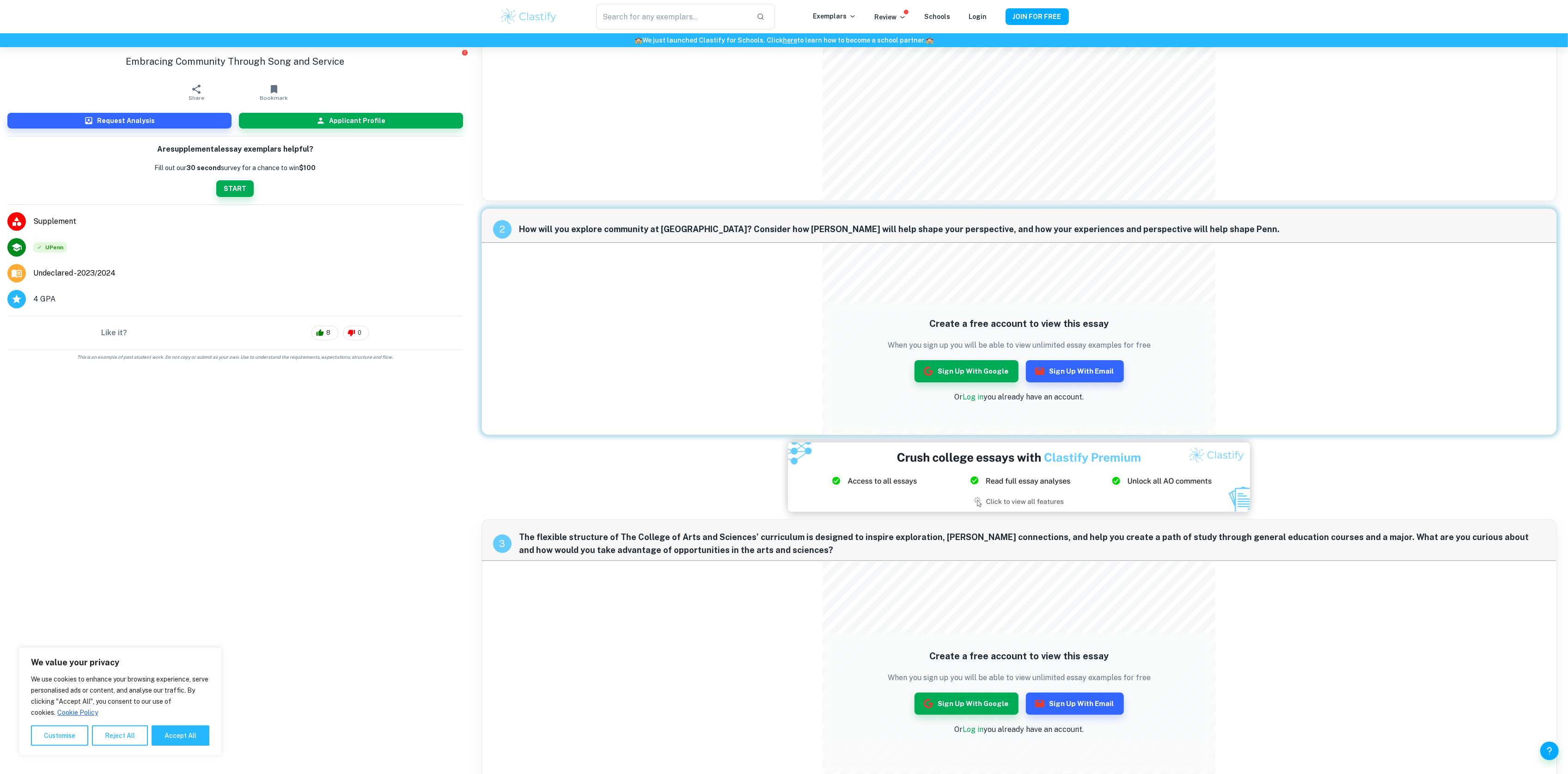
scroll to position [187, 0]
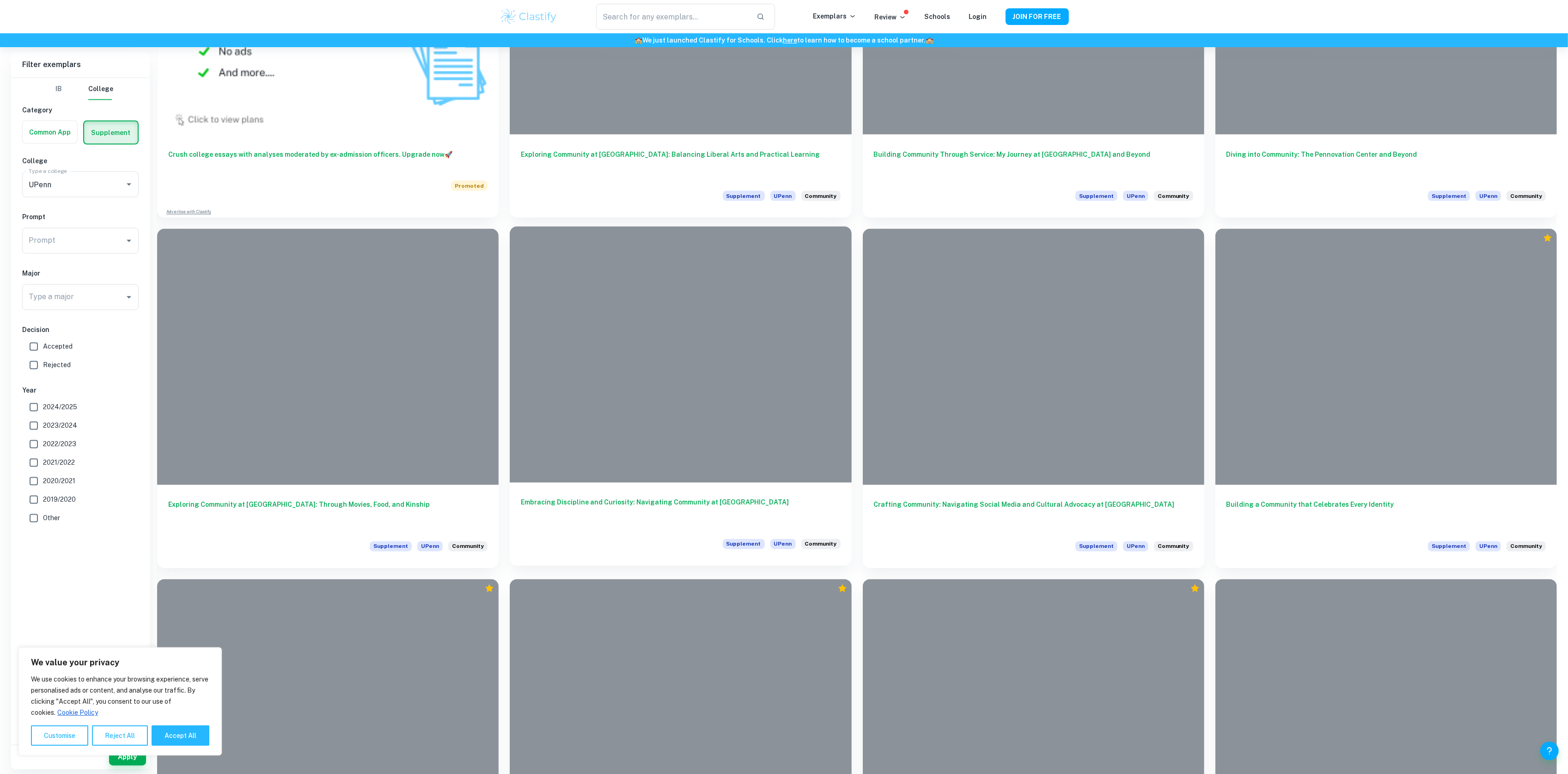
scroll to position [2342, 0]
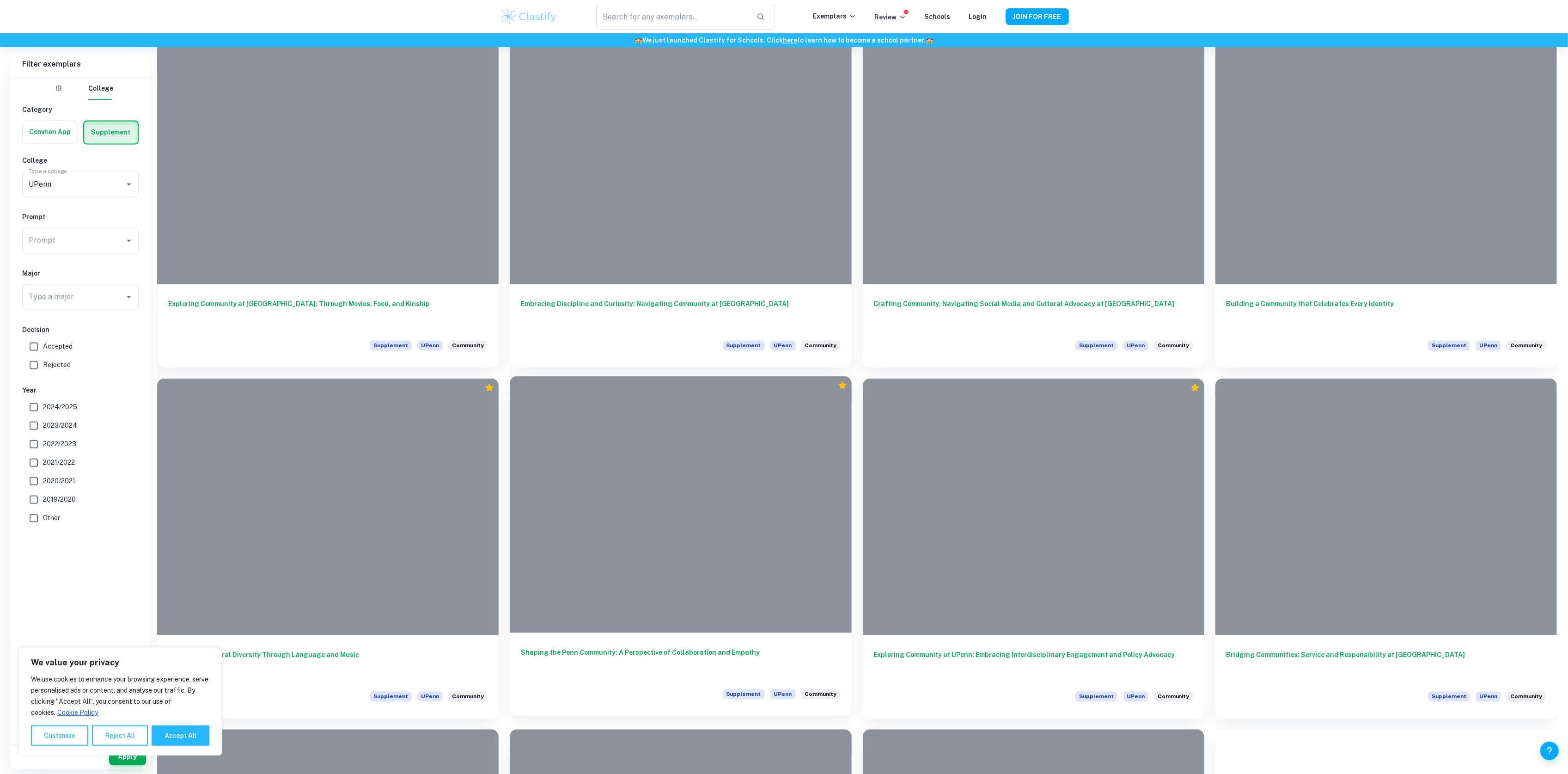
click at [682, 646] on div "Shaping the Penn Community: A Perspective of Collaboration and Empathy Suppleme…" at bounding box center [680, 674] width 341 height 83
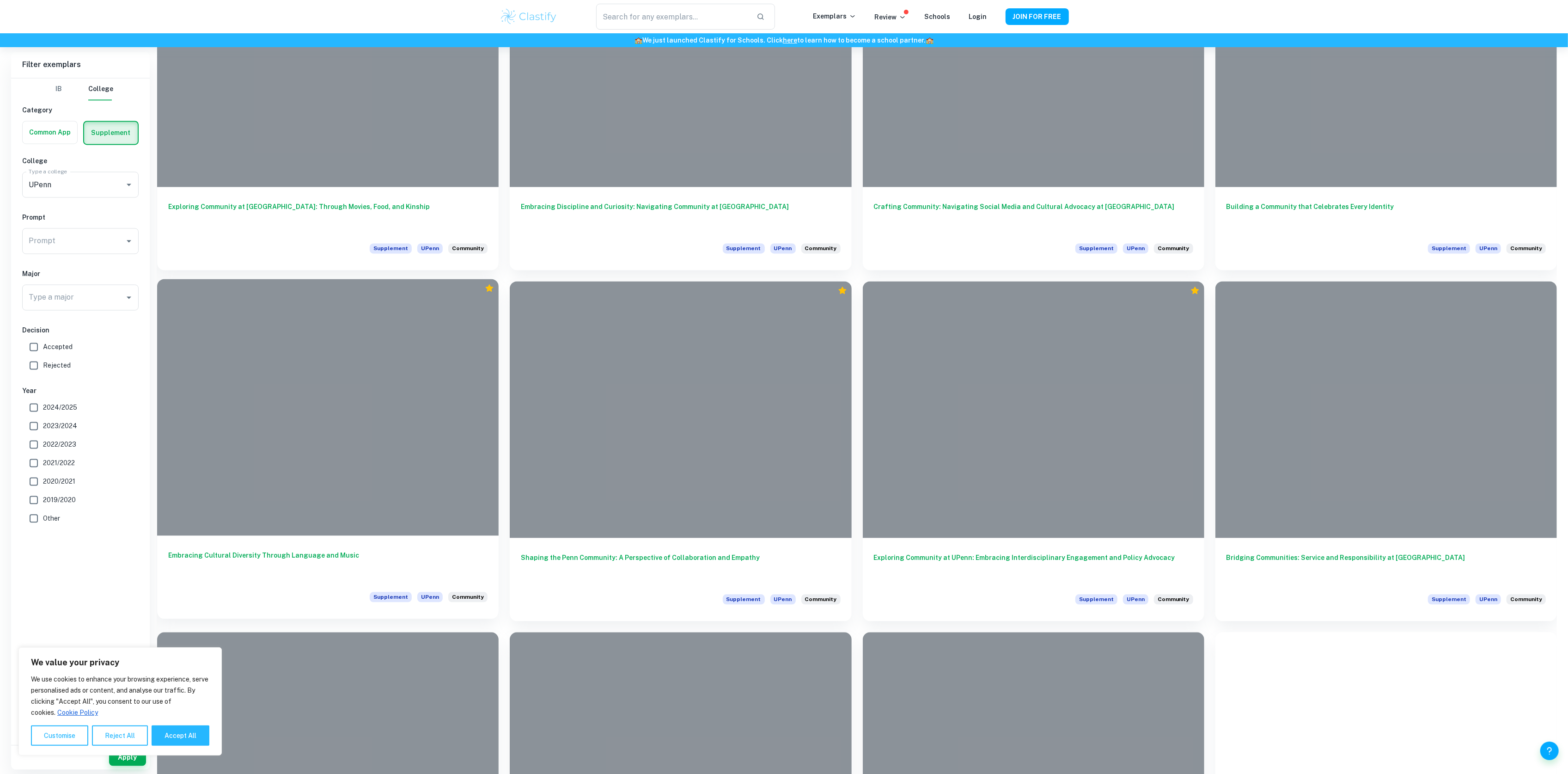
scroll to position [2637, 0]
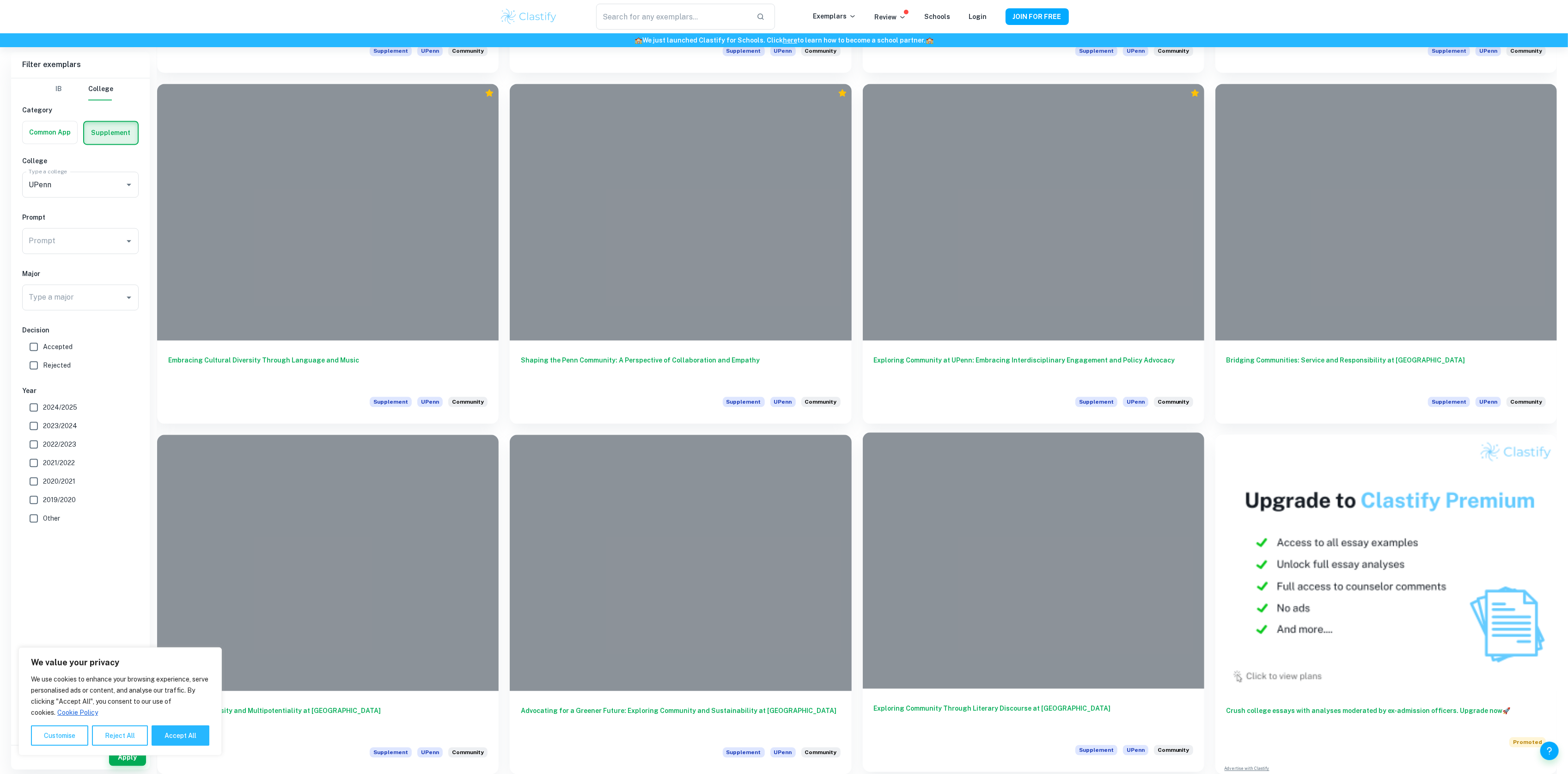
click at [1007, 712] on h6 "Exploring Community Through Literary Discourse at [GEOGRAPHIC_DATA]" at bounding box center [1034, 719] width 320 height 30
